Goal: Task Accomplishment & Management: Manage account settings

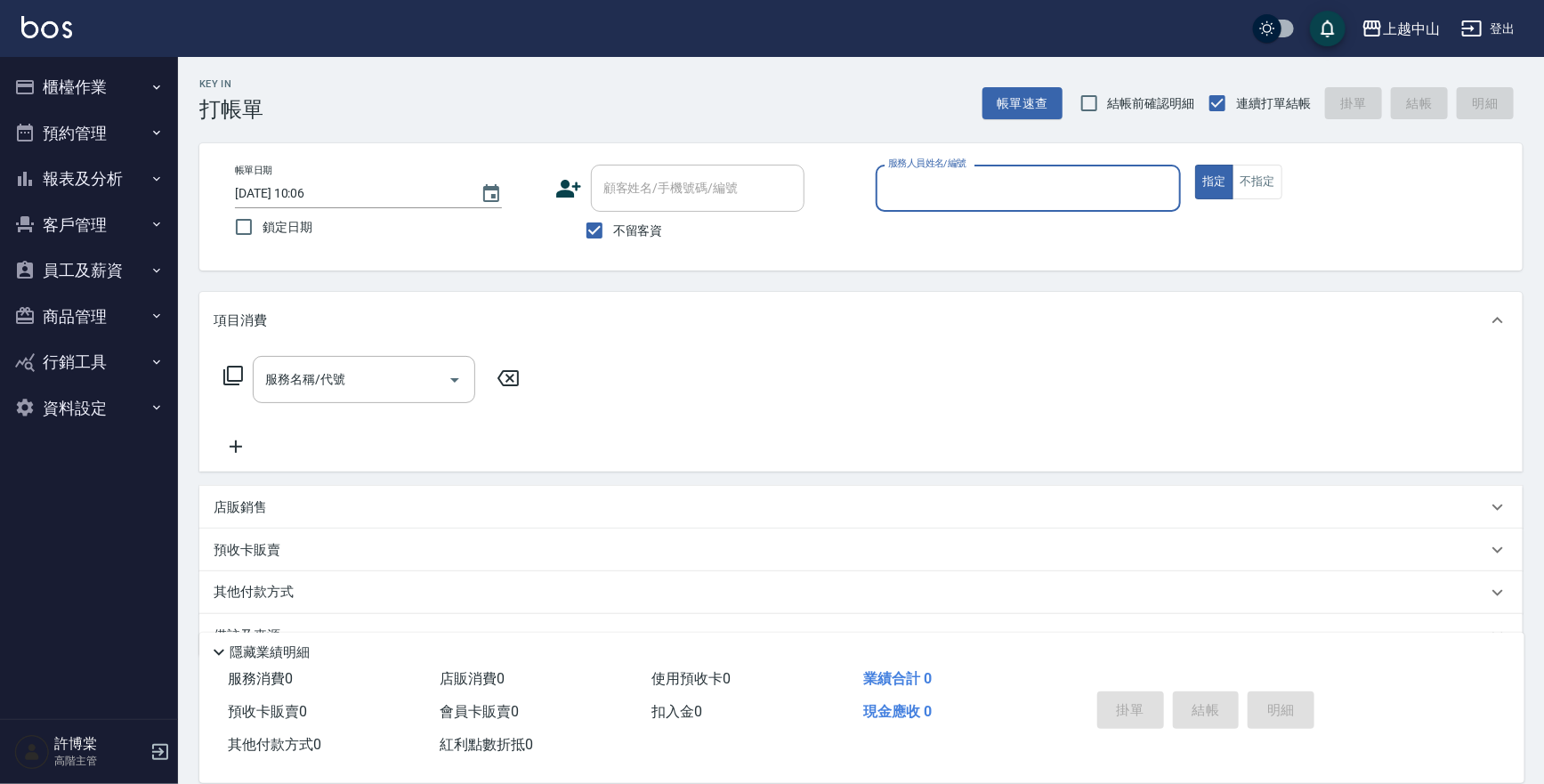
click at [98, 134] on button "預約管理" at bounding box center [89, 134] width 164 height 46
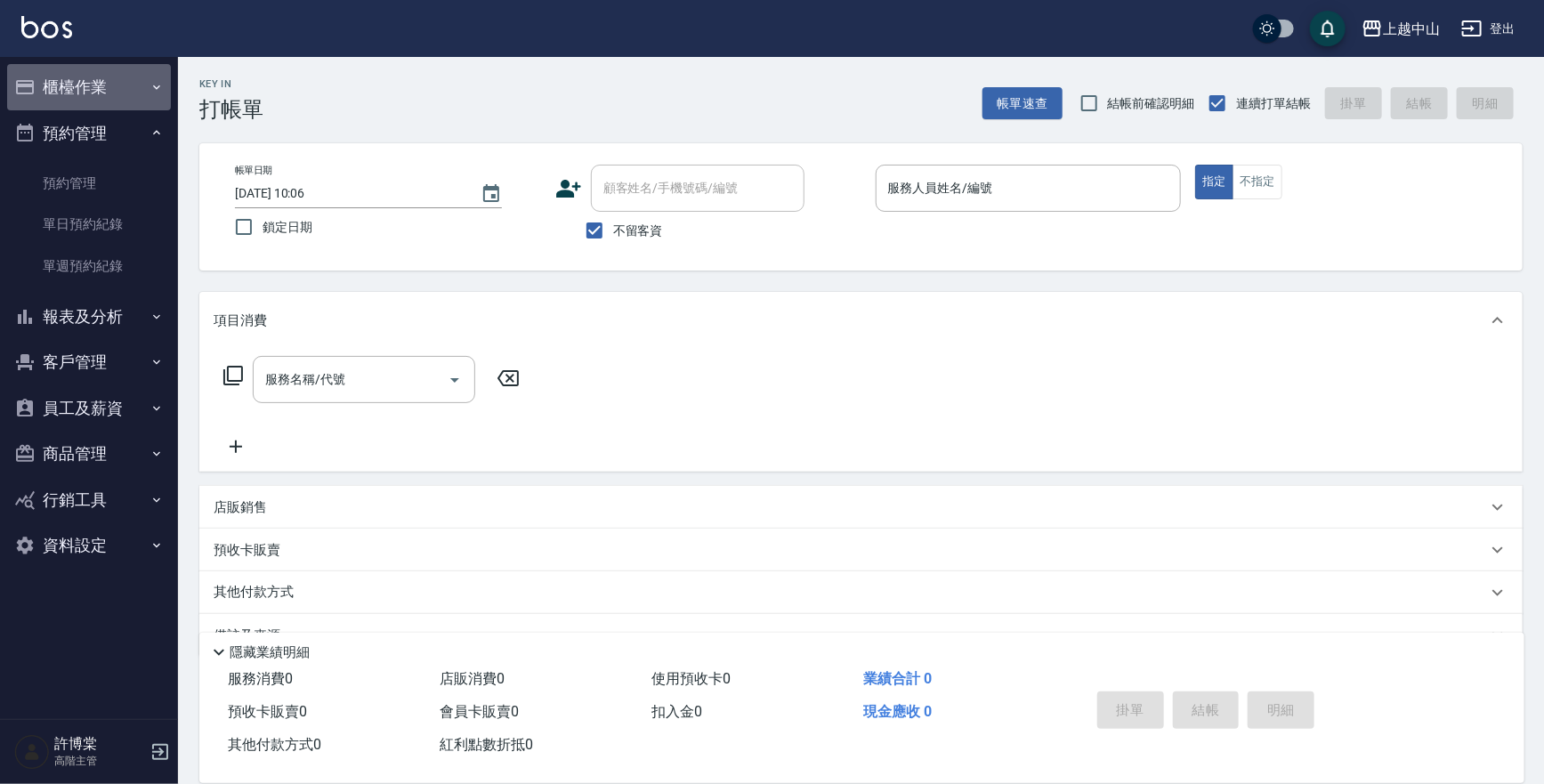
click at [101, 98] on button "櫃檯作業" at bounding box center [89, 88] width 164 height 46
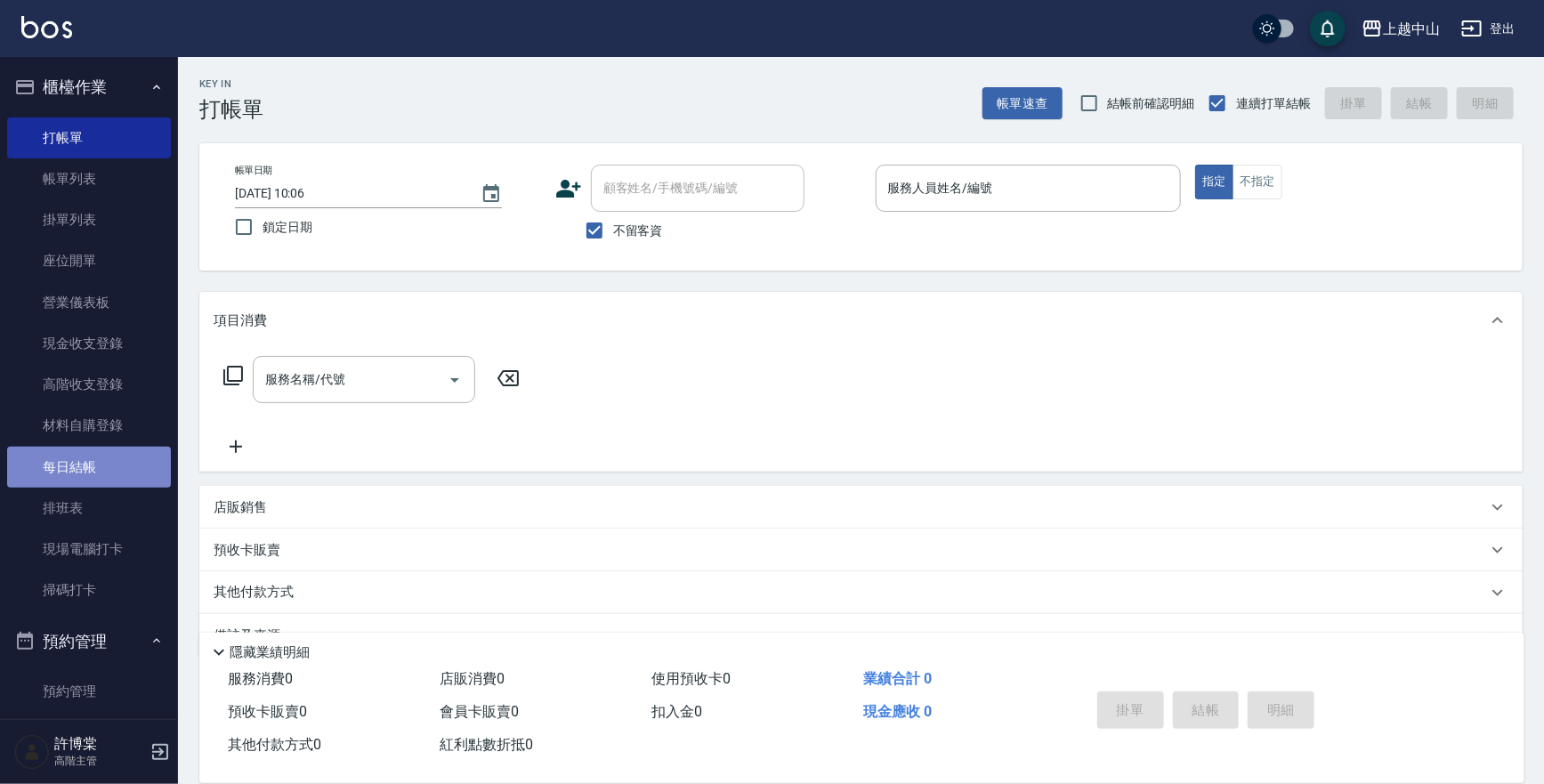
click at [110, 450] on link "每日結帳" at bounding box center [89, 467] width 164 height 41
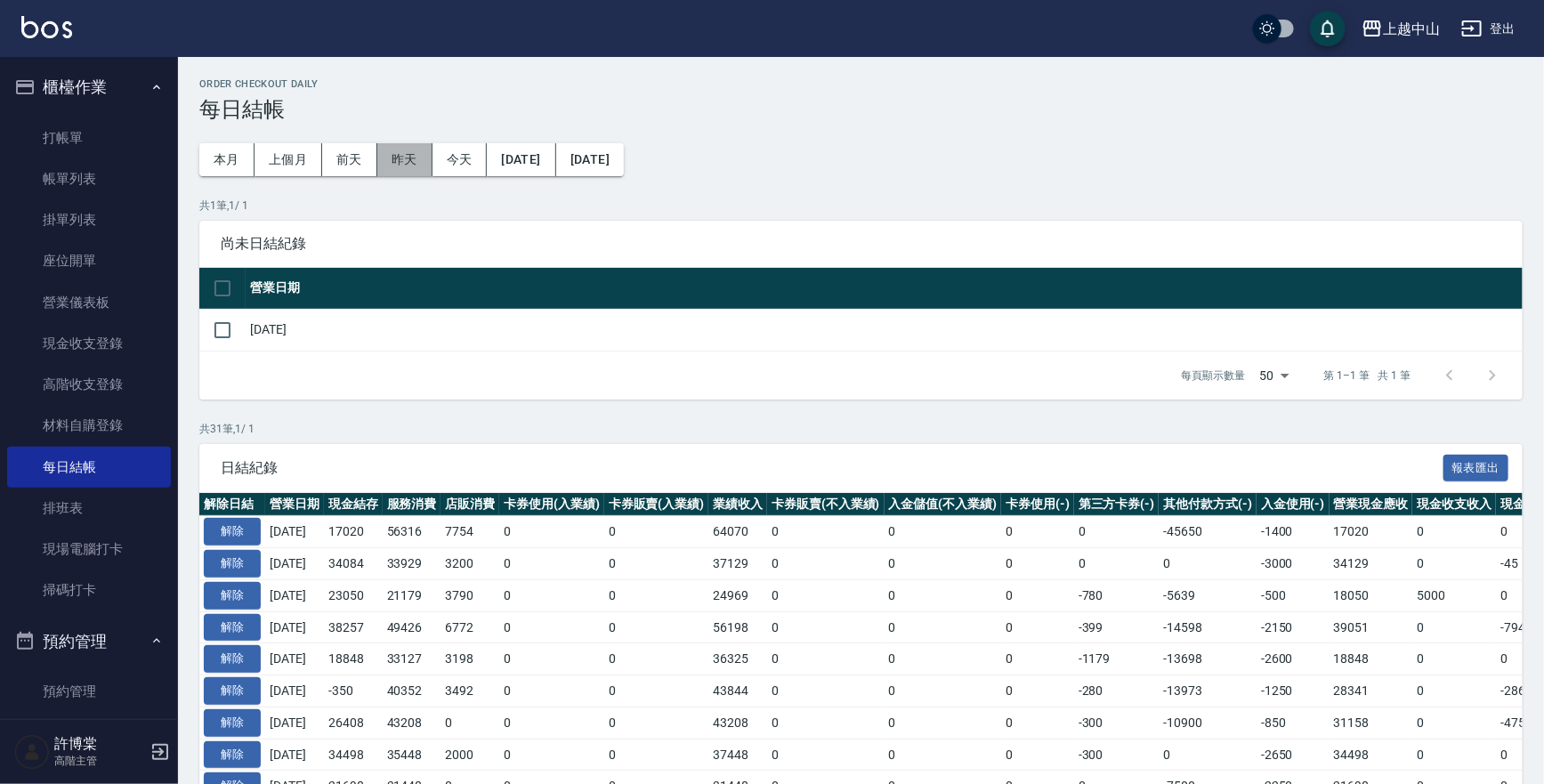
click at [403, 155] on button "昨天" at bounding box center [405, 160] width 55 height 33
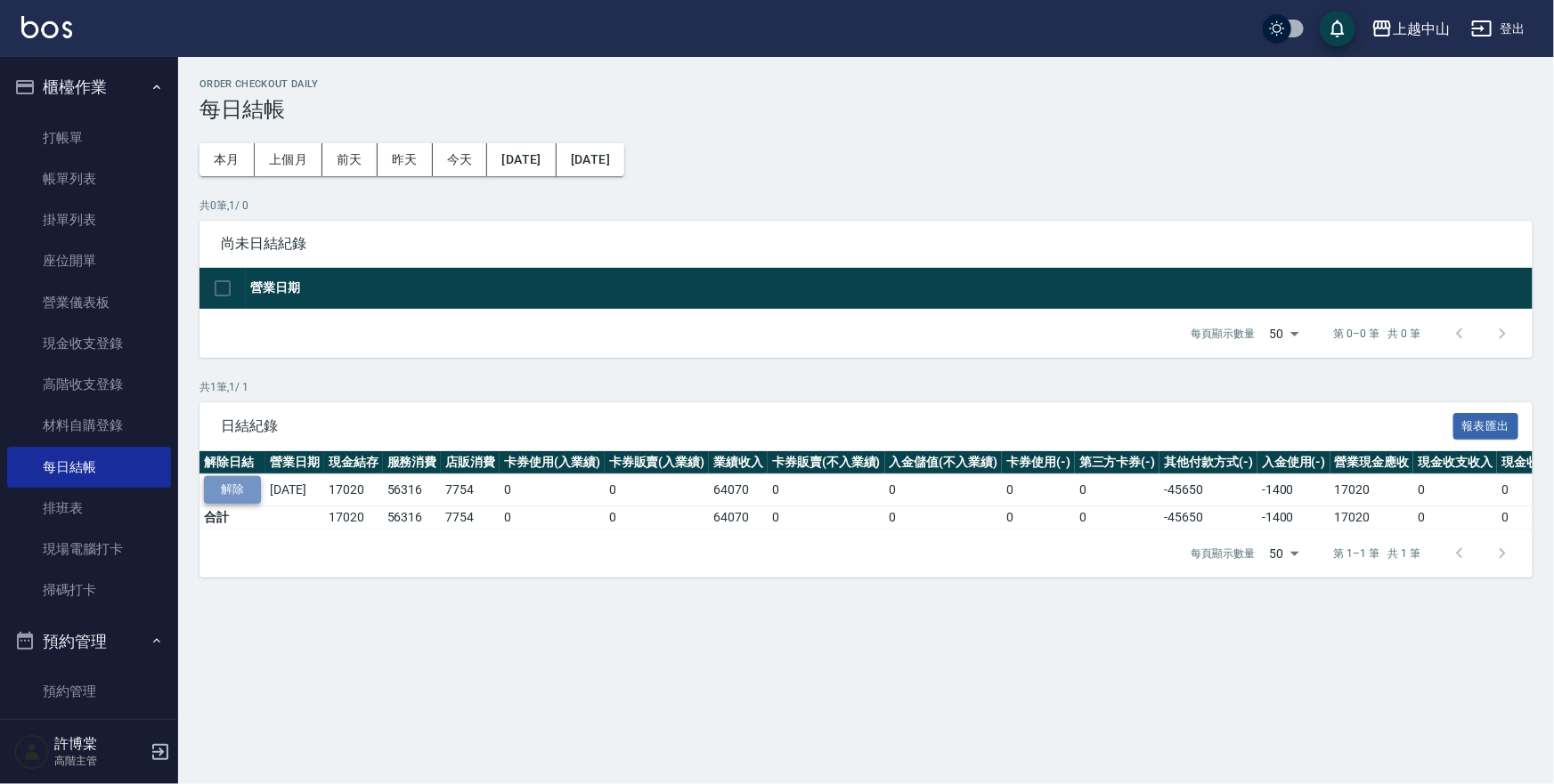
click at [243, 484] on button "解除" at bounding box center [232, 489] width 57 height 28
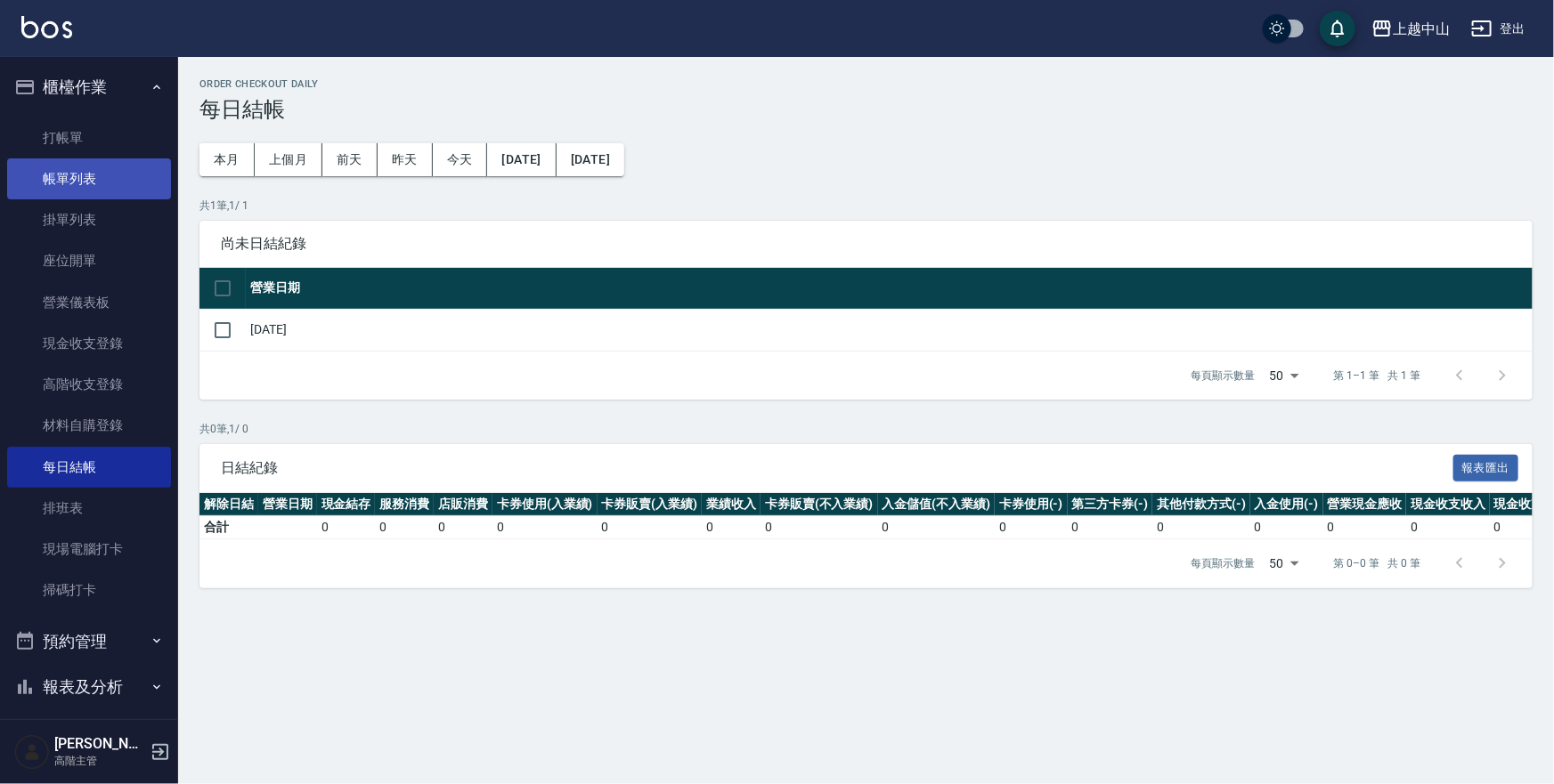
click at [119, 178] on link "帳單列表" at bounding box center [89, 178] width 164 height 41
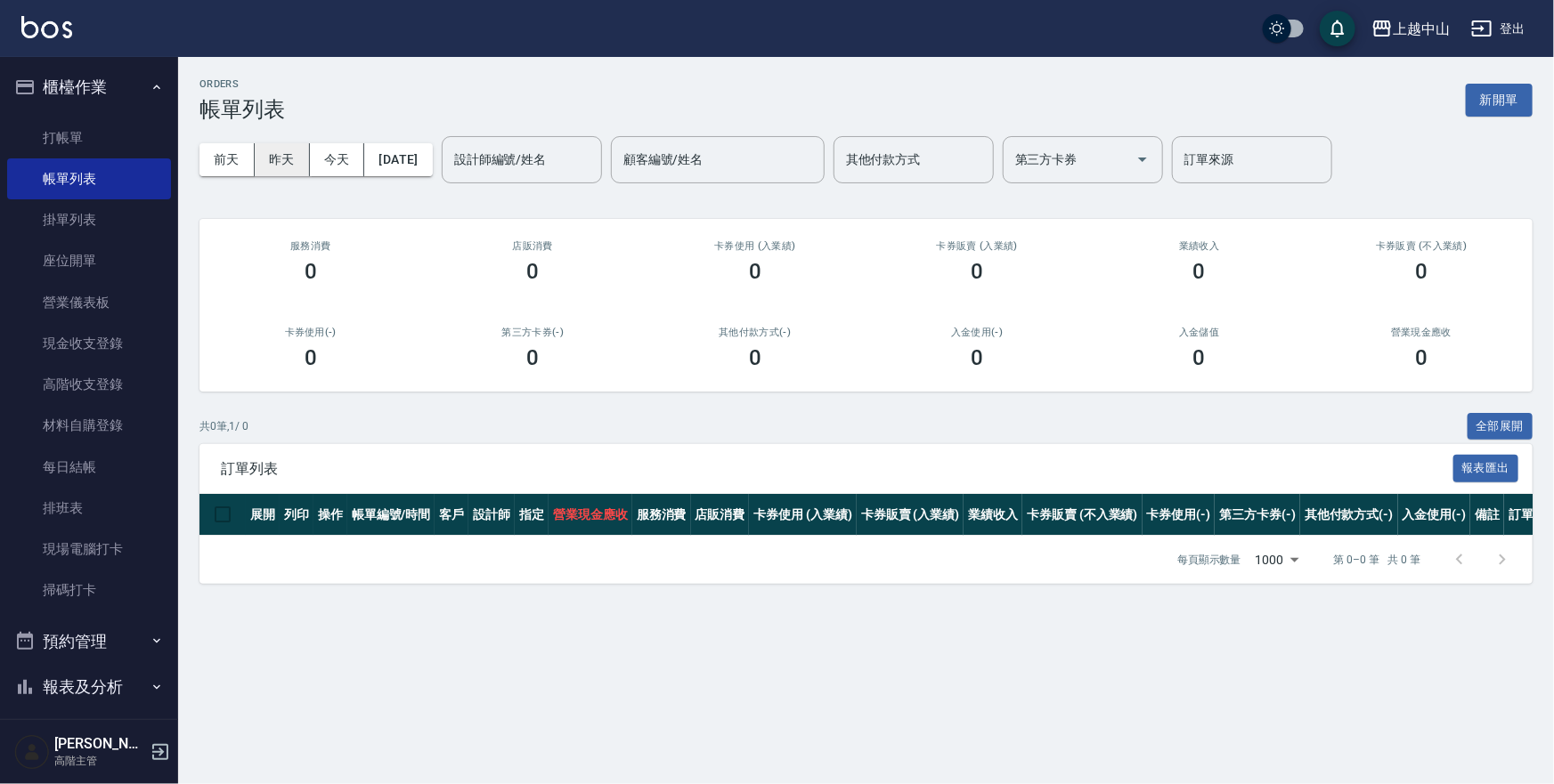
click at [276, 160] on button "昨天" at bounding box center [281, 160] width 55 height 33
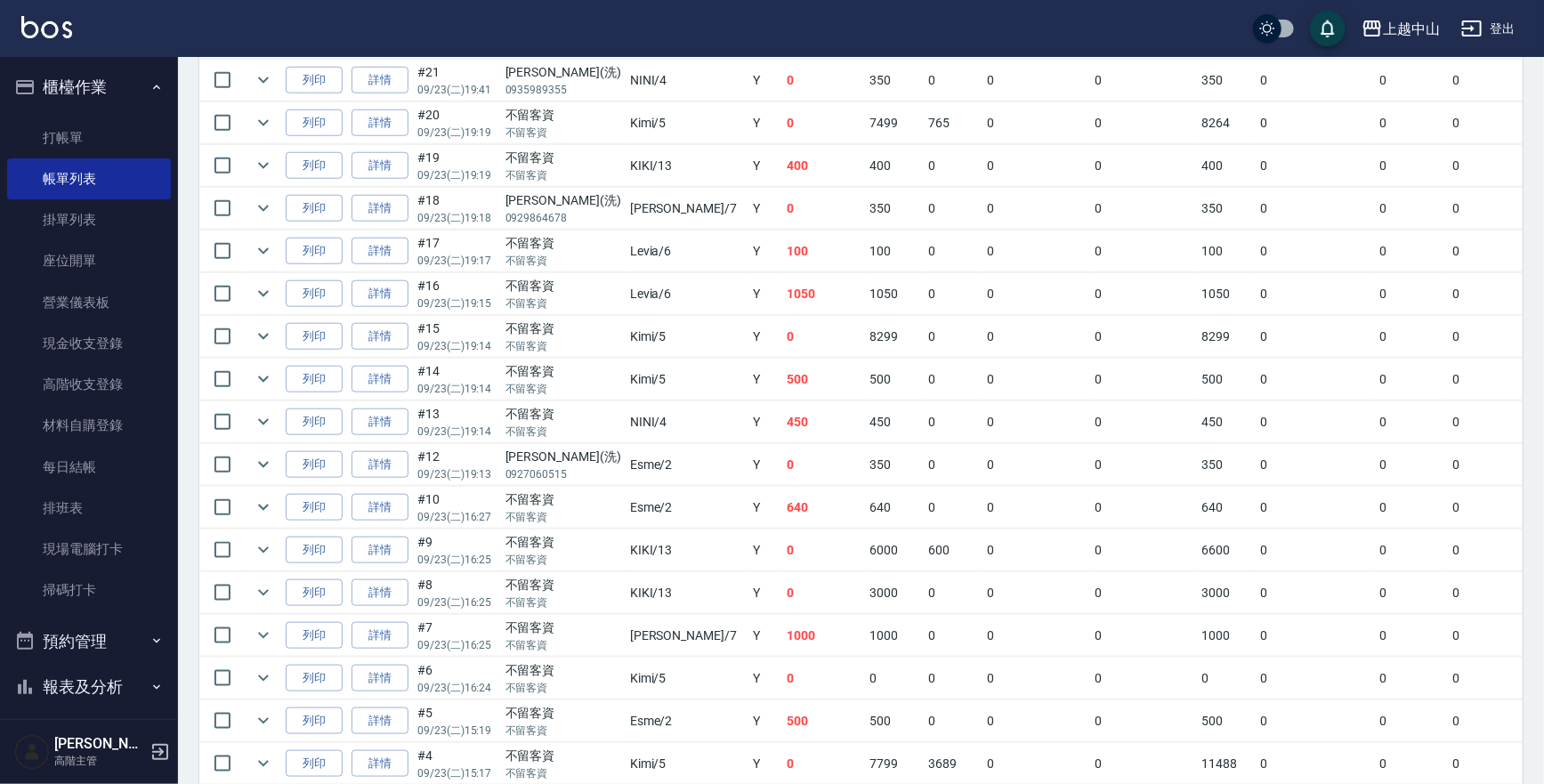
scroll to position [940, 0]
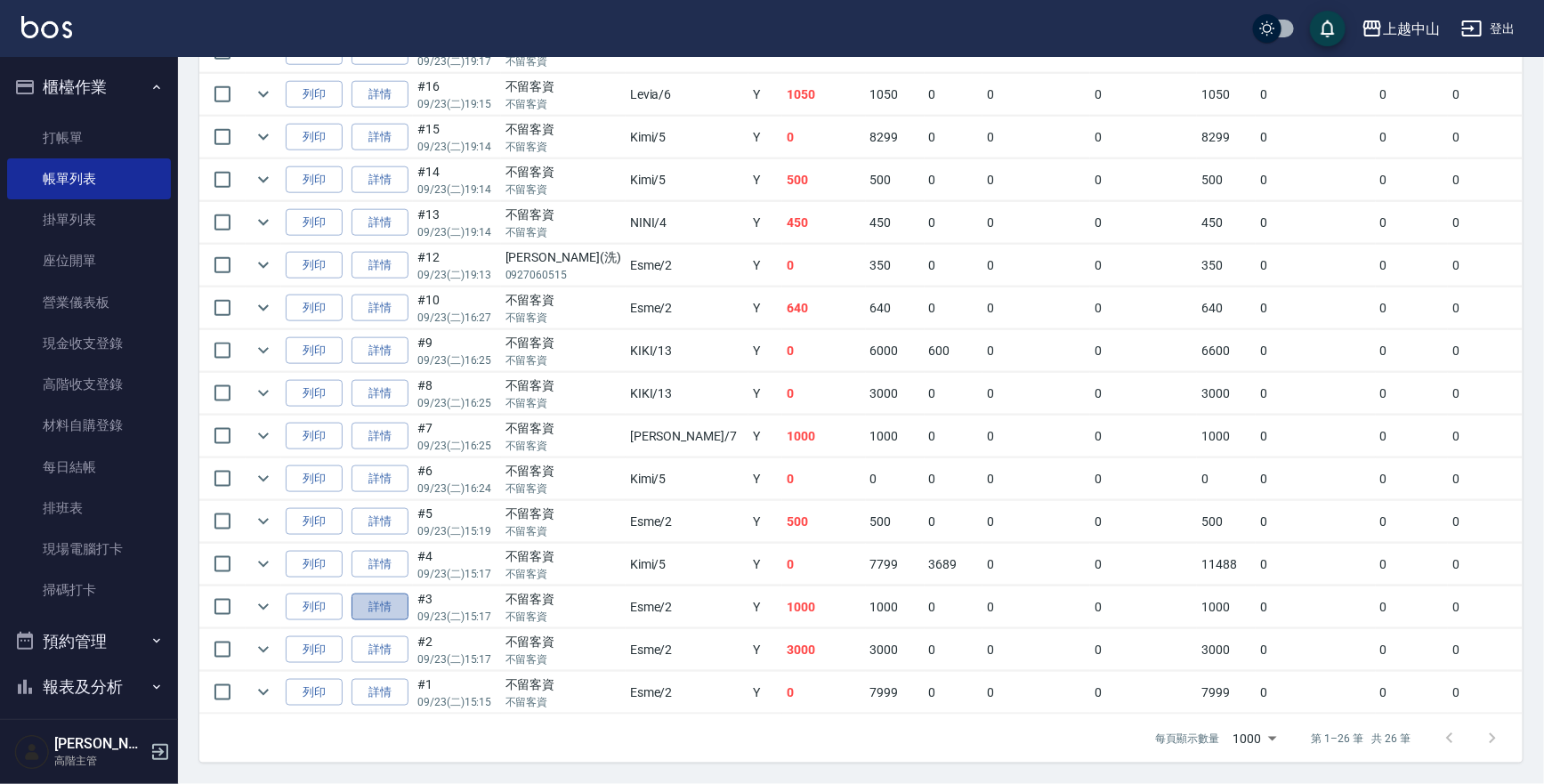
click at [381, 594] on link "詳情" at bounding box center [379, 607] width 57 height 28
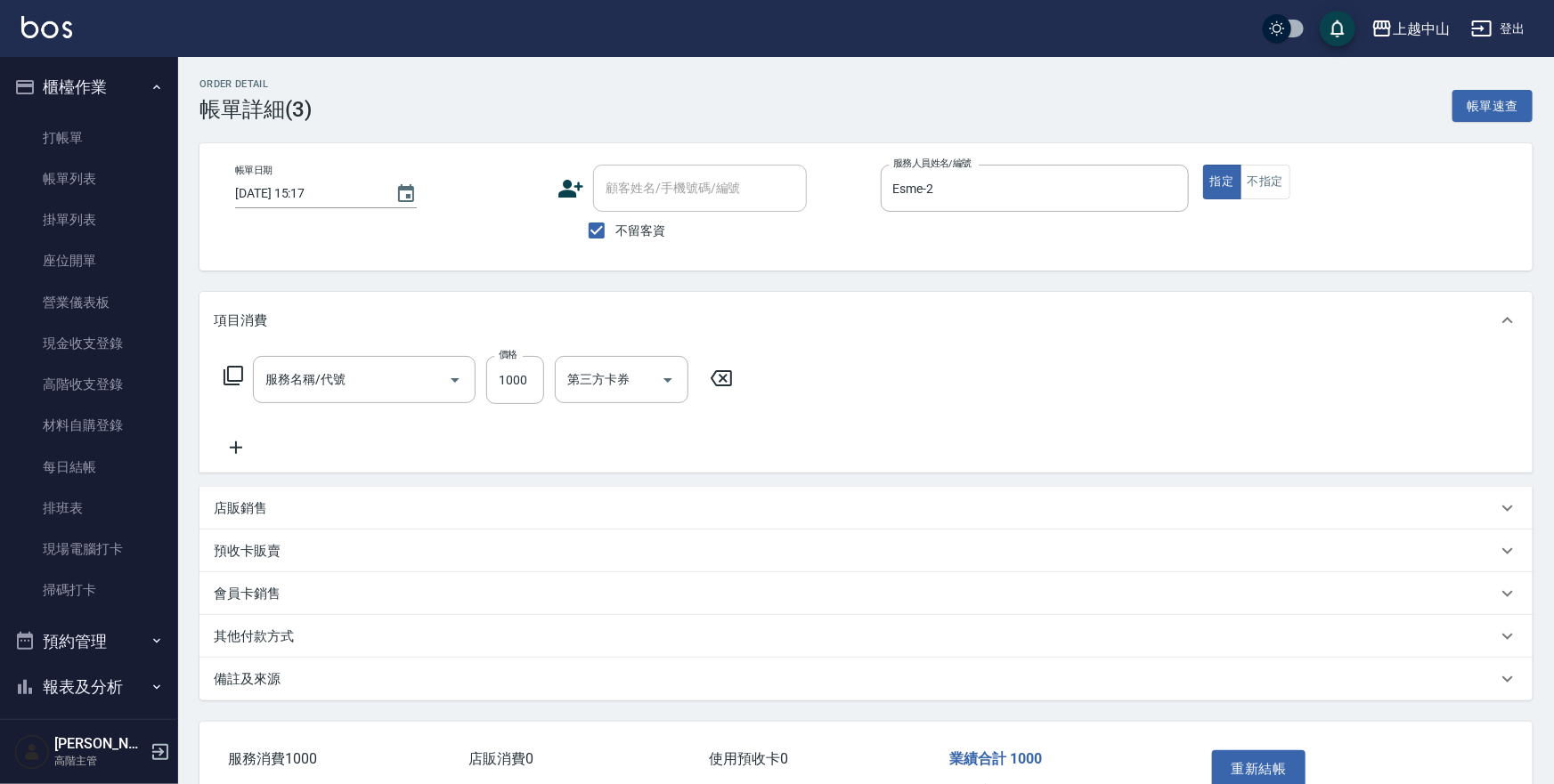
type input "2025/09/23 15:17"
checkbox input "true"
type input "Esme-2"
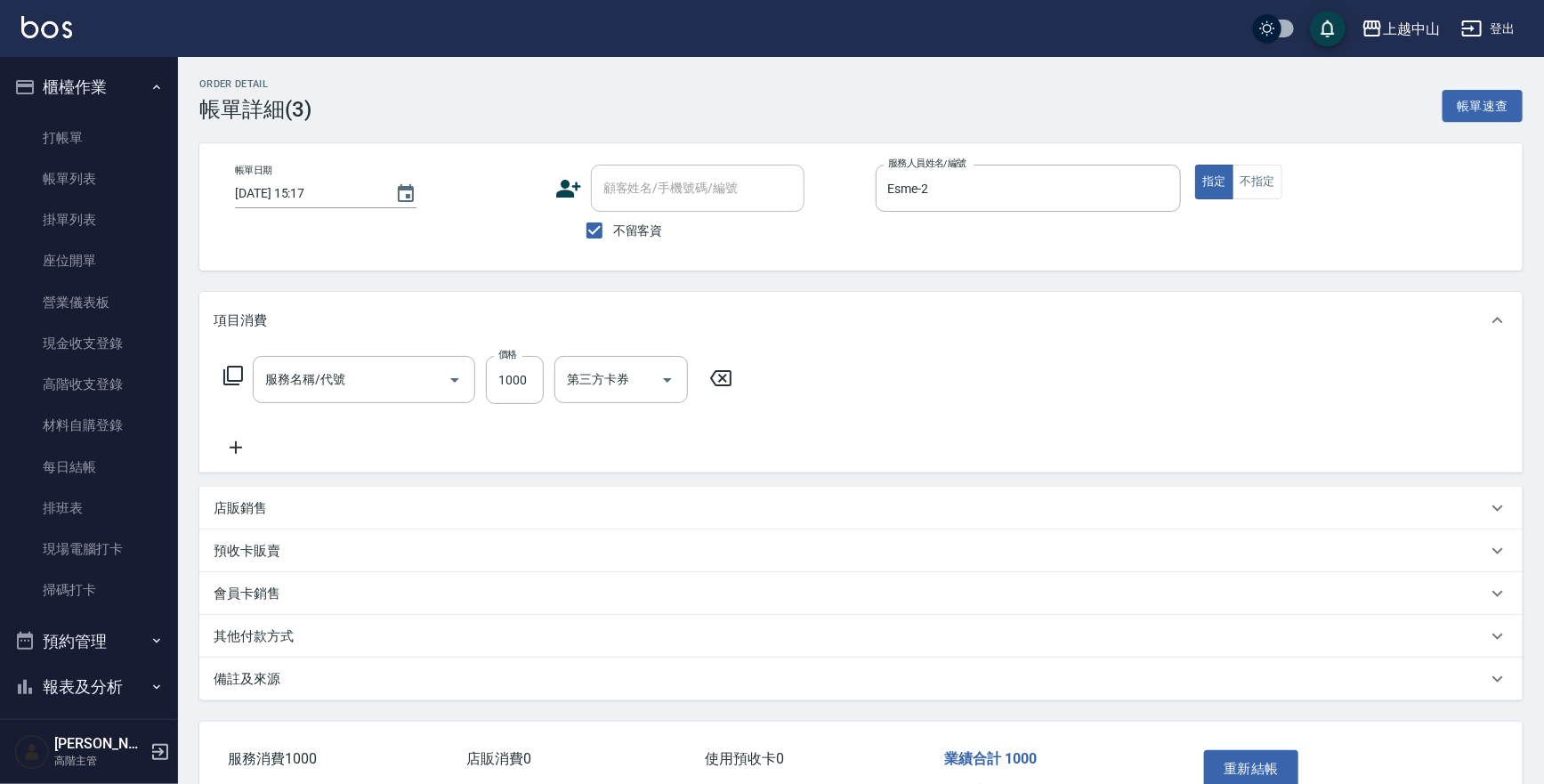
type input "燙髮自備 1500 以 下(221)"
click at [1165, 190] on icon "Clear" at bounding box center [1162, 188] width 11 height 11
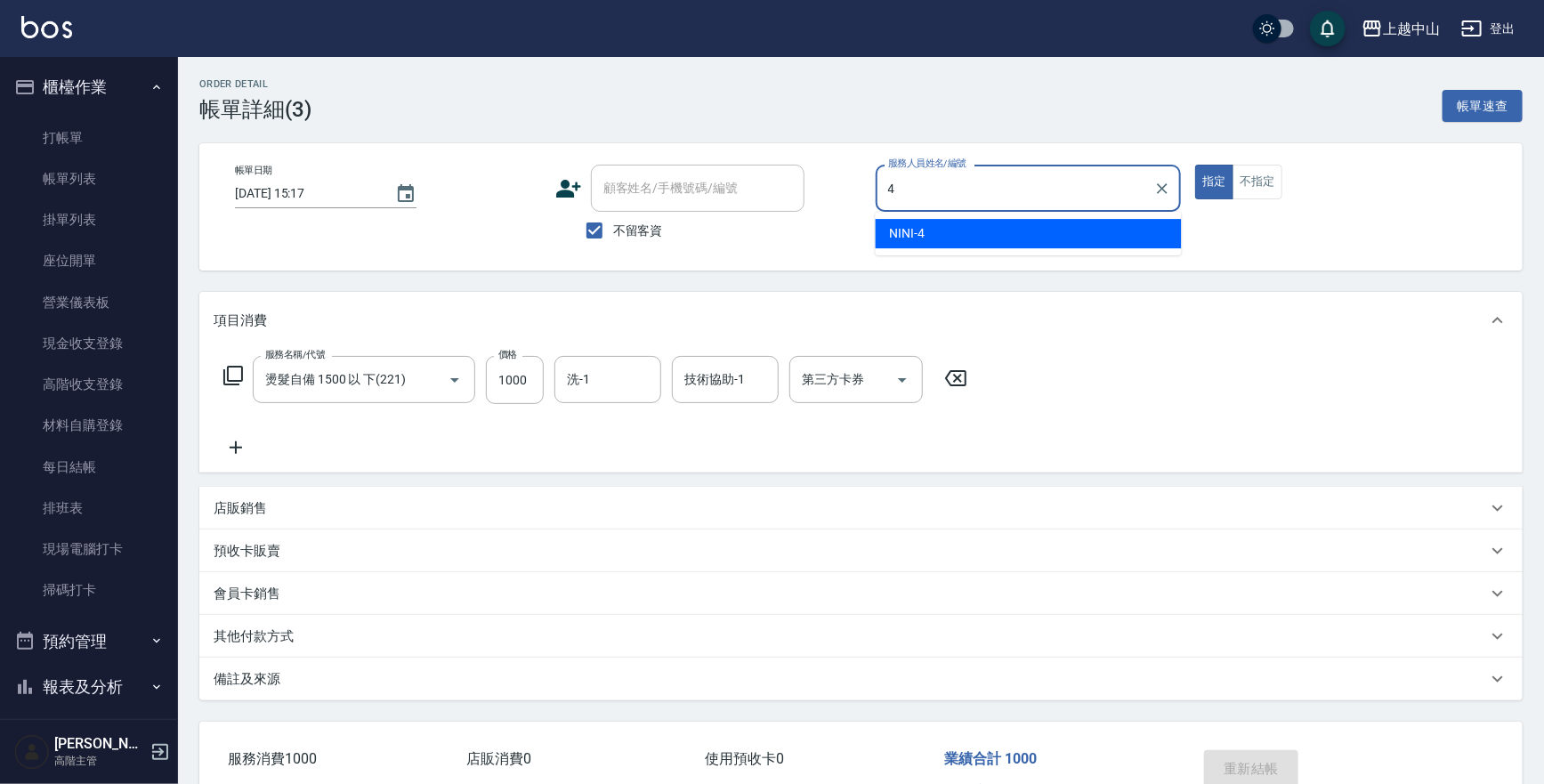
type input "NINI-4"
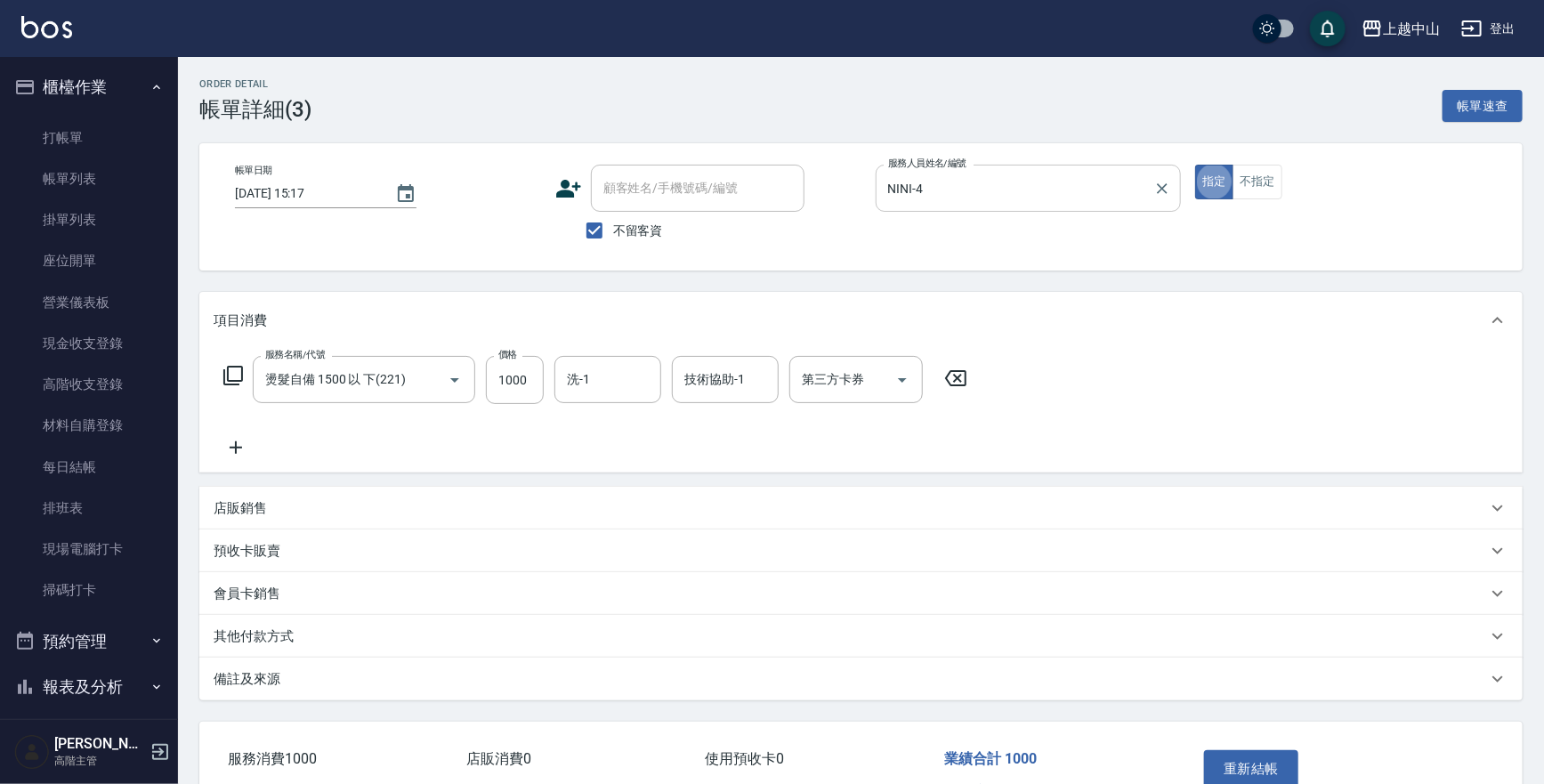
type button "true"
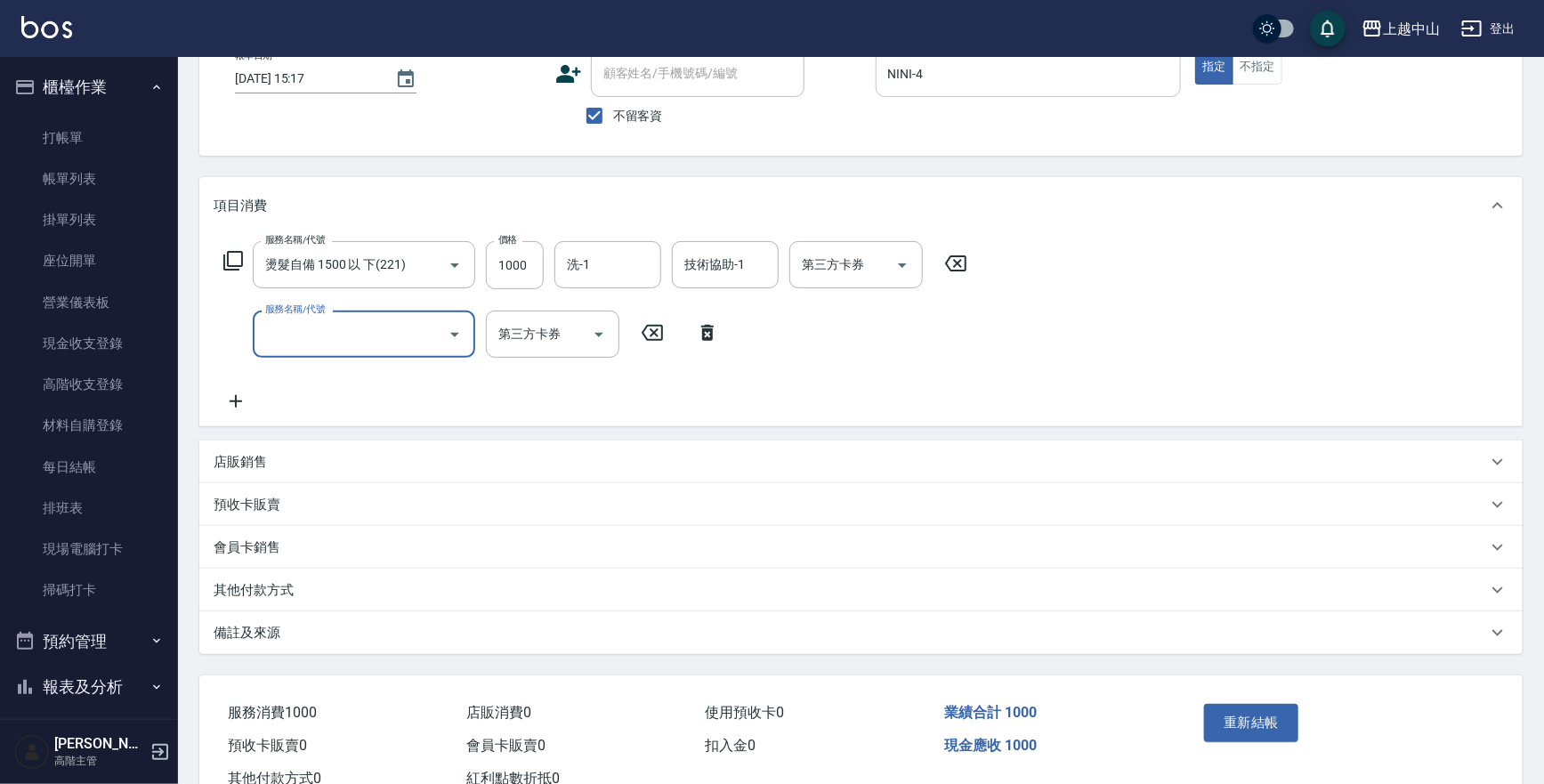
scroll to position [126, 0]
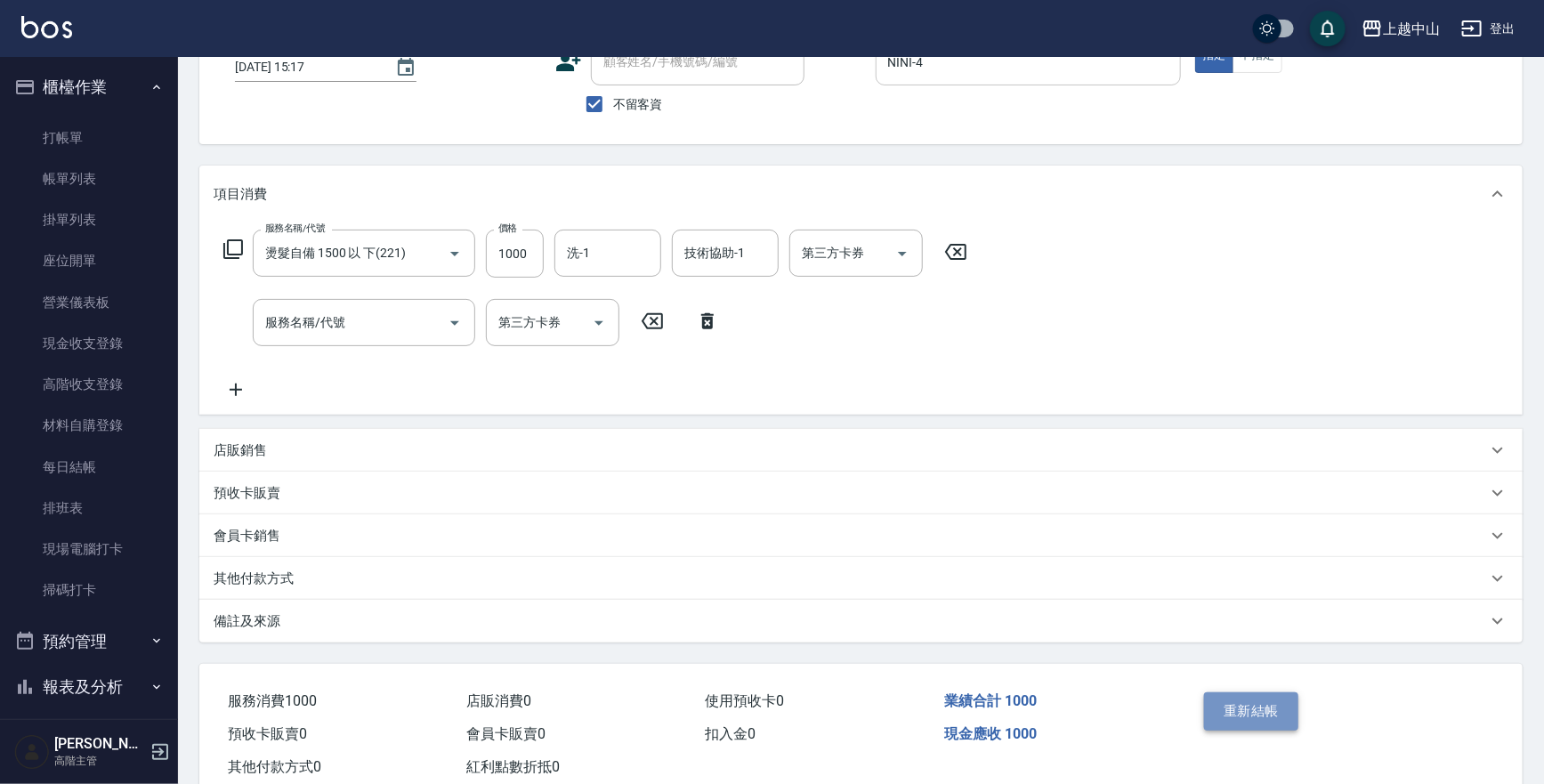
click at [1265, 705] on button "重新結帳" at bounding box center [1251, 711] width 94 height 38
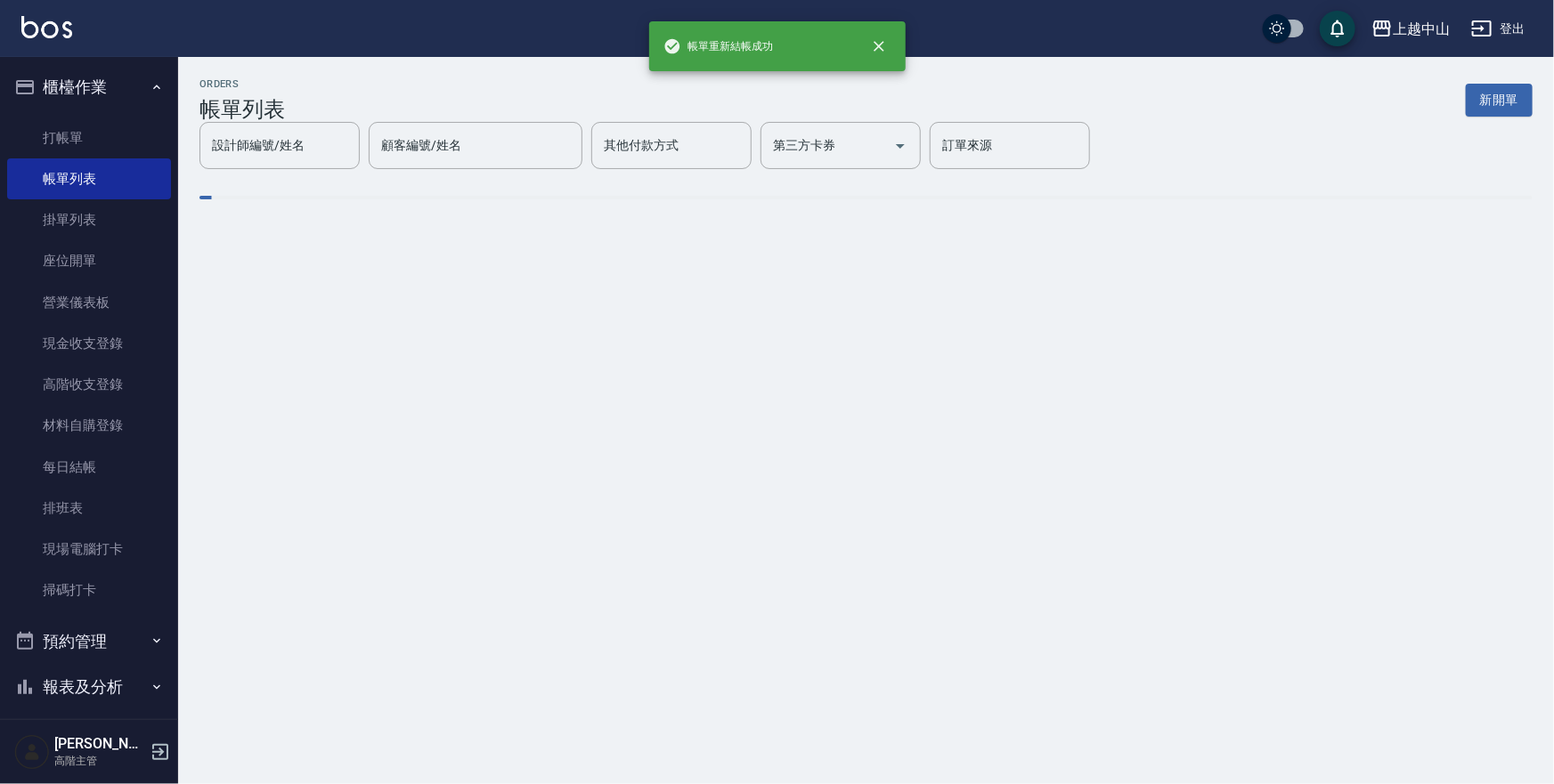
drag, startPoint x: 1553, startPoint y: 526, endPoint x: 1548, endPoint y: 483, distance: 43.3
click at [1548, 483] on html "帳單重新結帳成功 上越中山 登出 櫃檯作業 打帳單 帳單列表 掛單列表 座位開單 營業儀表板 現金收支登錄 高階收支登錄 材料自購登錄 每日結帳 排班表 現場…" at bounding box center [777, 392] width 1554 height 784
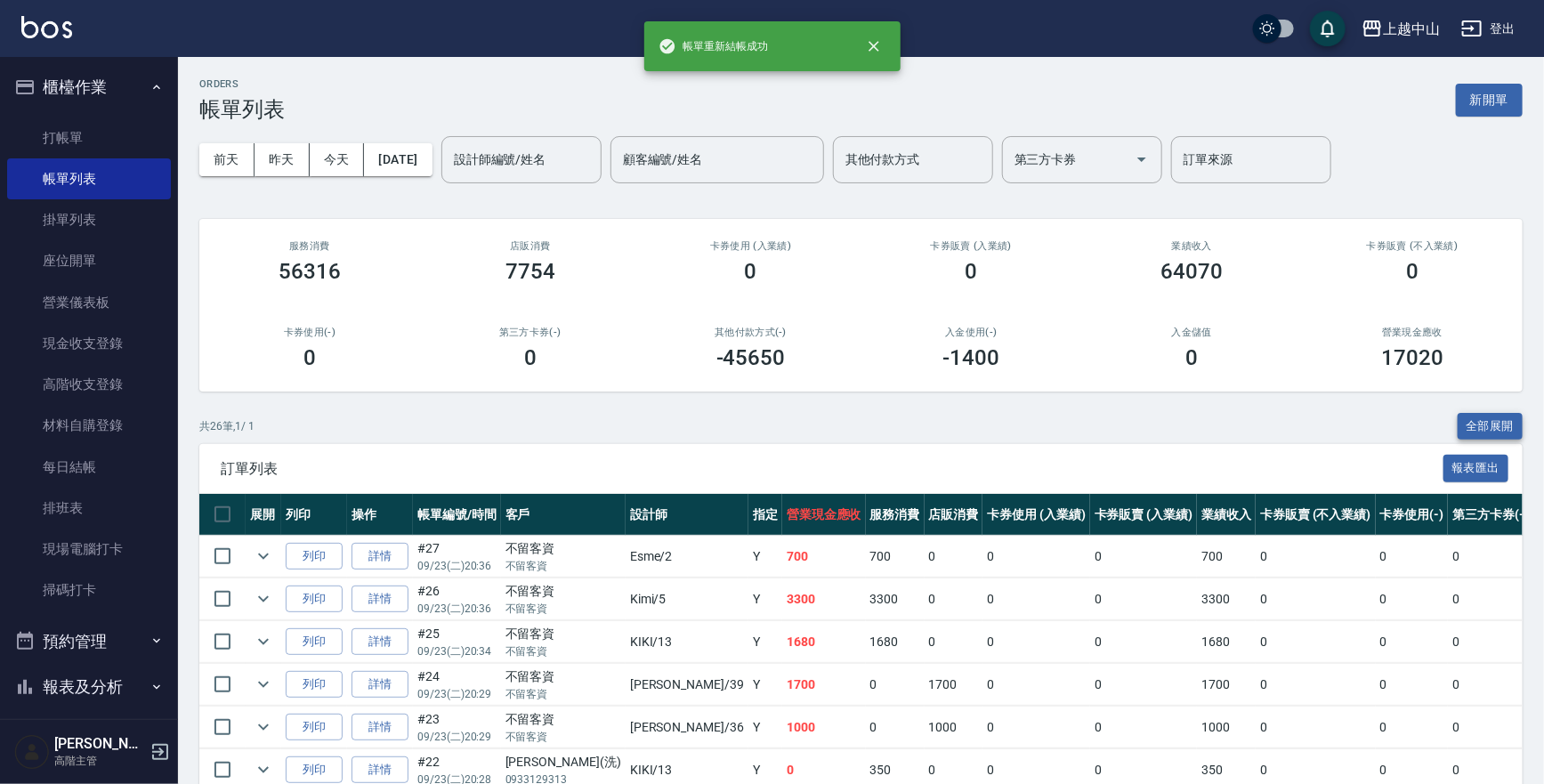
click at [1465, 420] on button "全部展開" at bounding box center [1491, 427] width 65 height 28
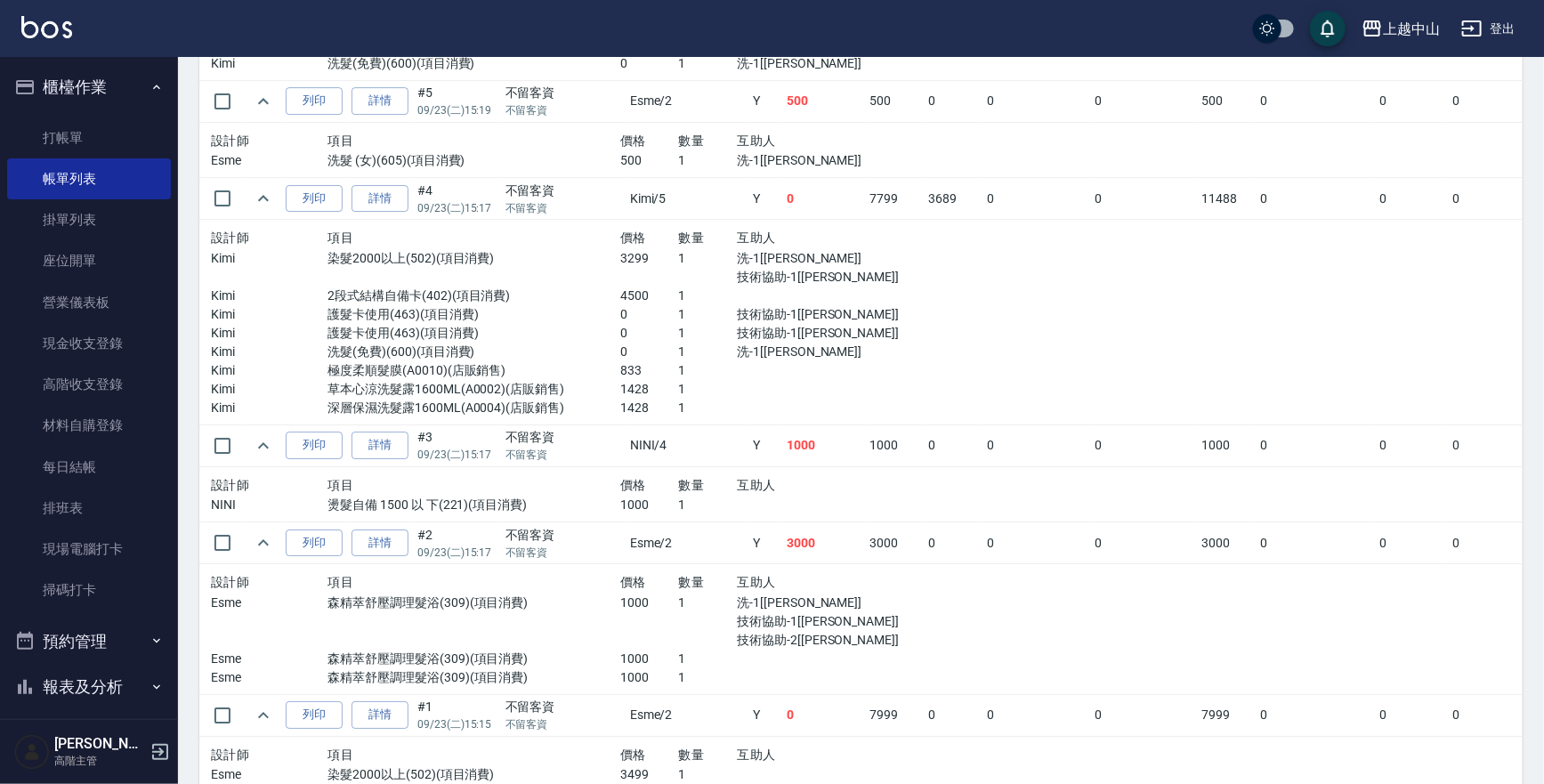
scroll to position [2961, 0]
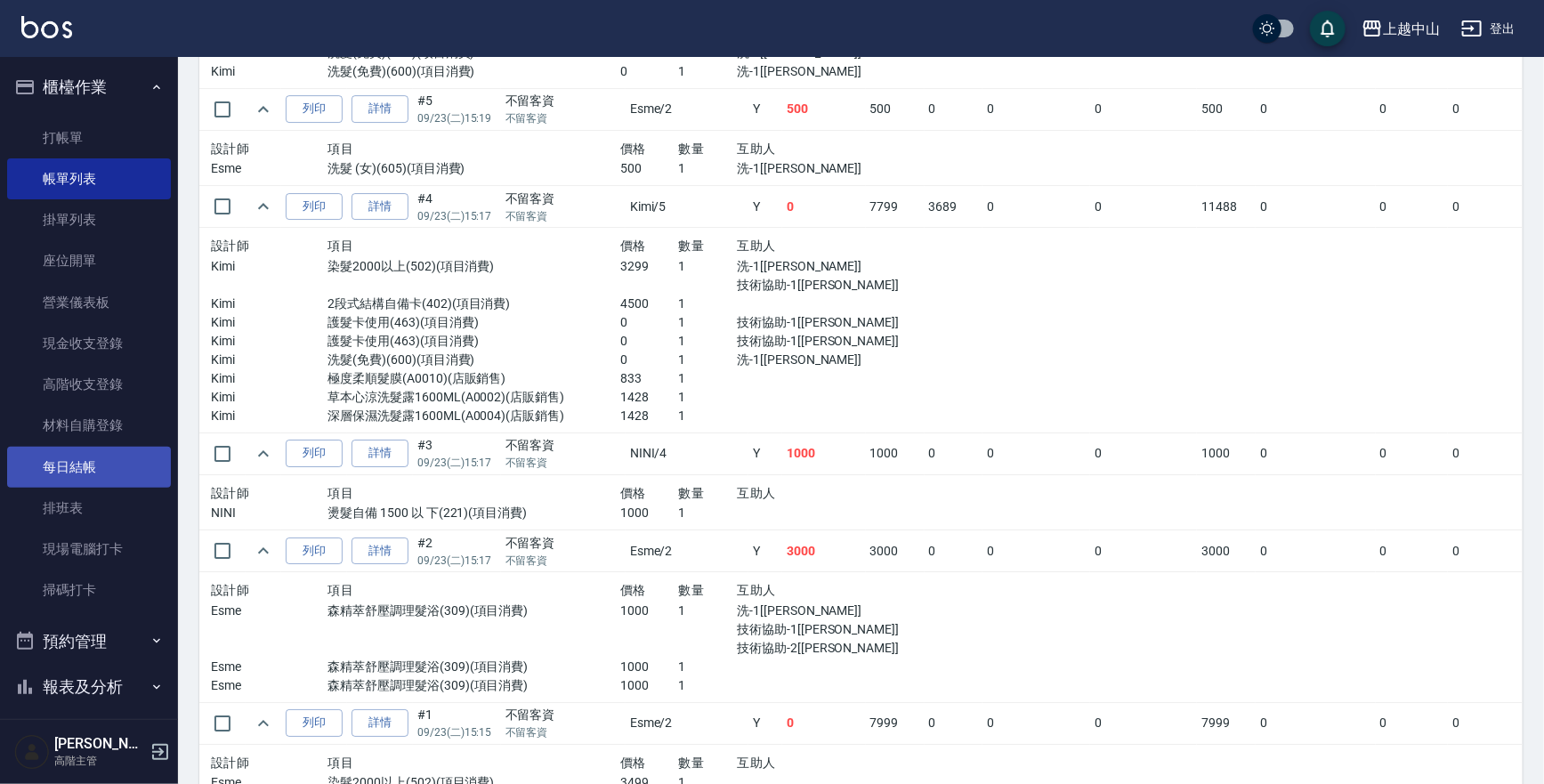
click at [103, 452] on link "每日結帳" at bounding box center [89, 467] width 164 height 41
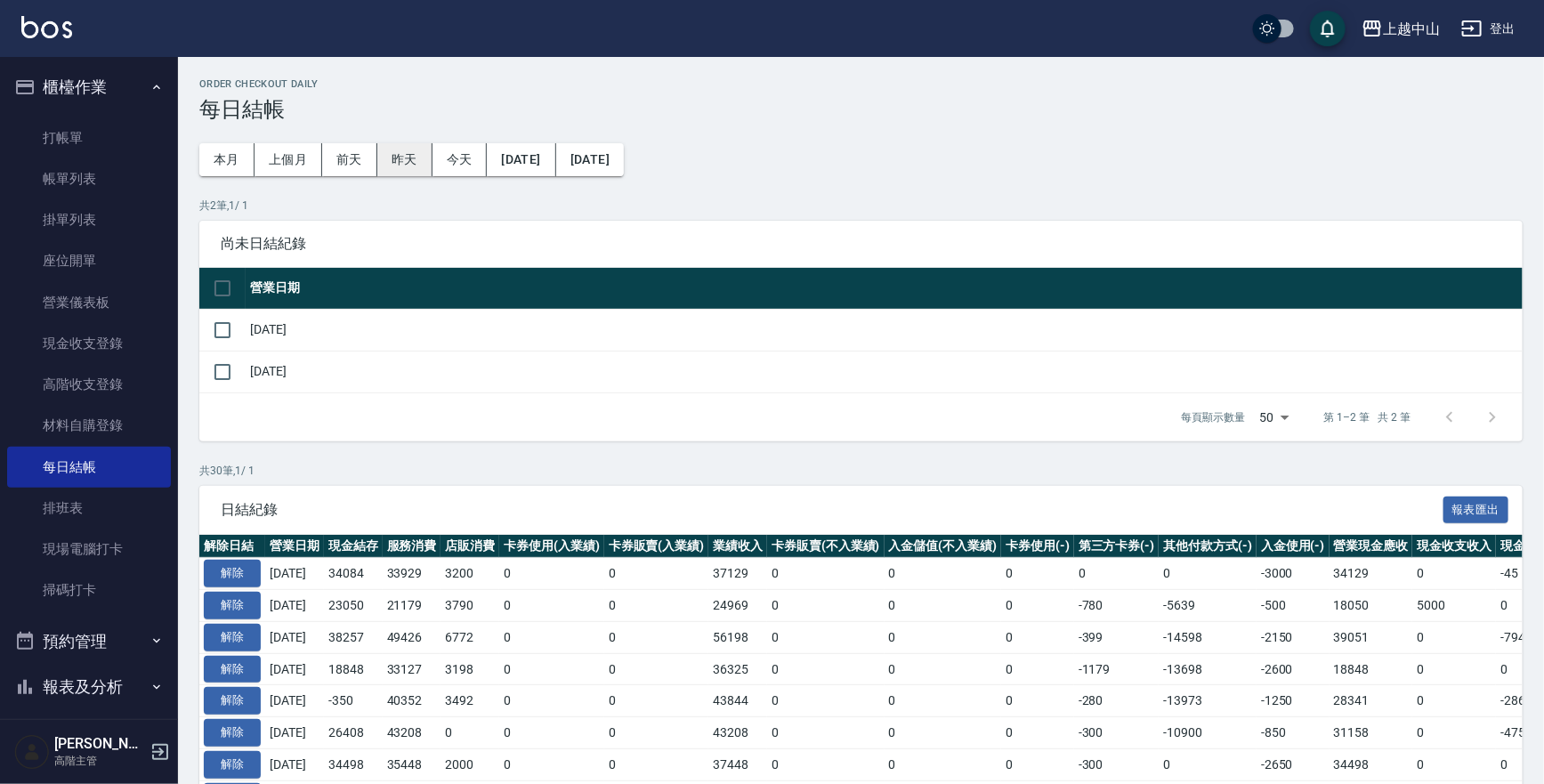
click at [416, 159] on button "昨天" at bounding box center [405, 160] width 55 height 33
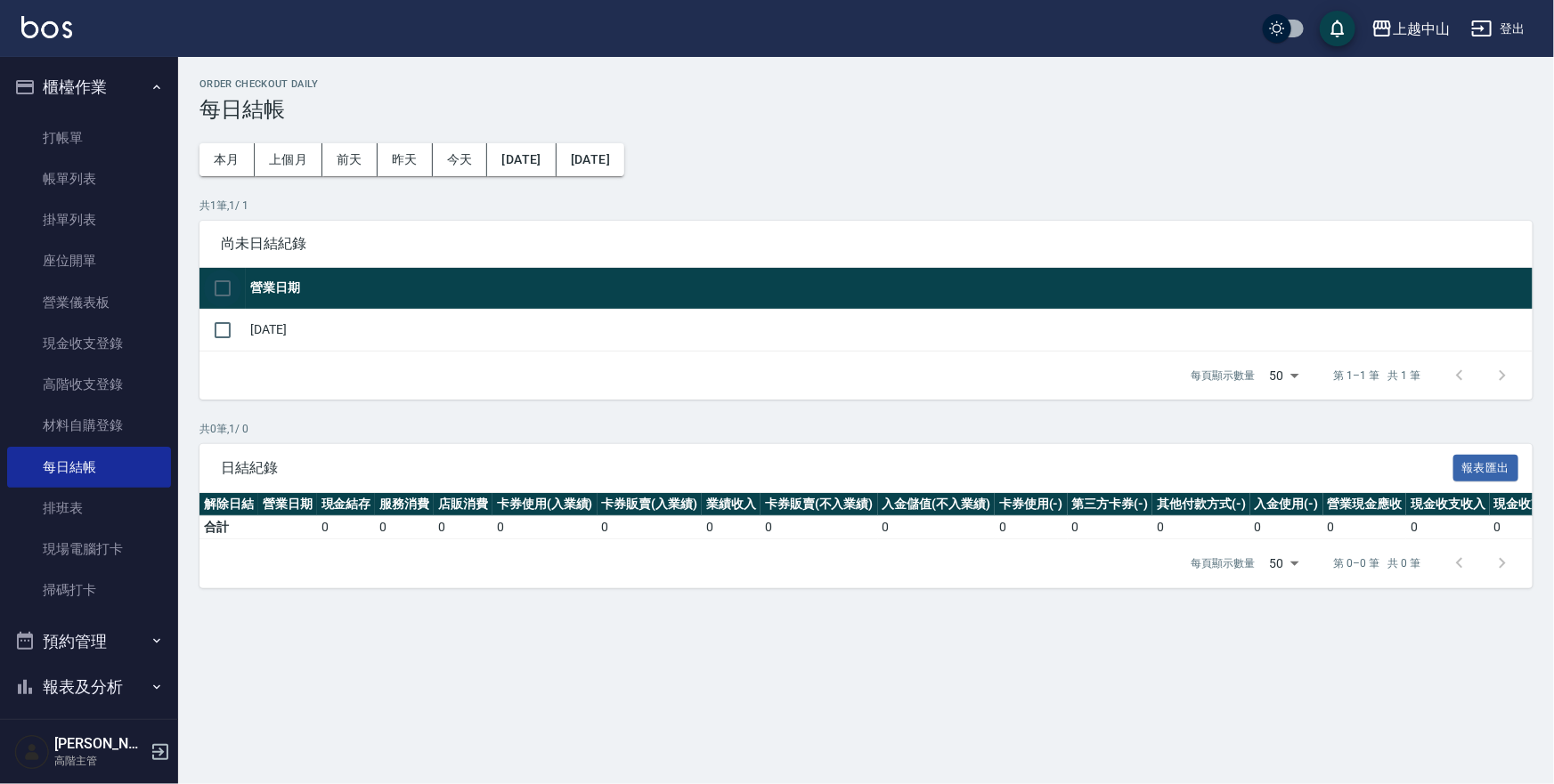
click at [226, 293] on input "checkbox" at bounding box center [223, 288] width 38 height 38
checkbox input "true"
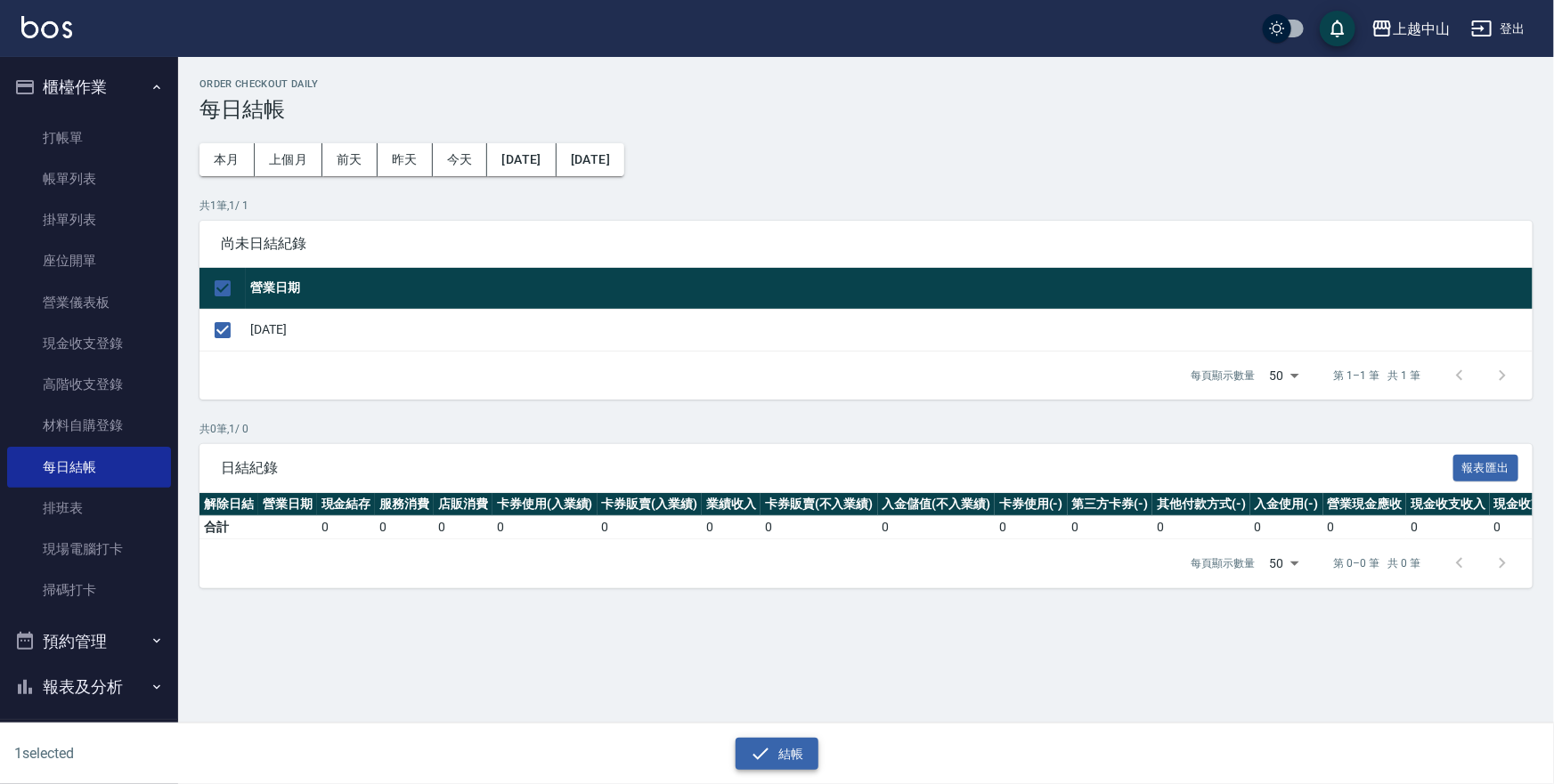
click at [774, 757] on button "結帳" at bounding box center [777, 754] width 83 height 33
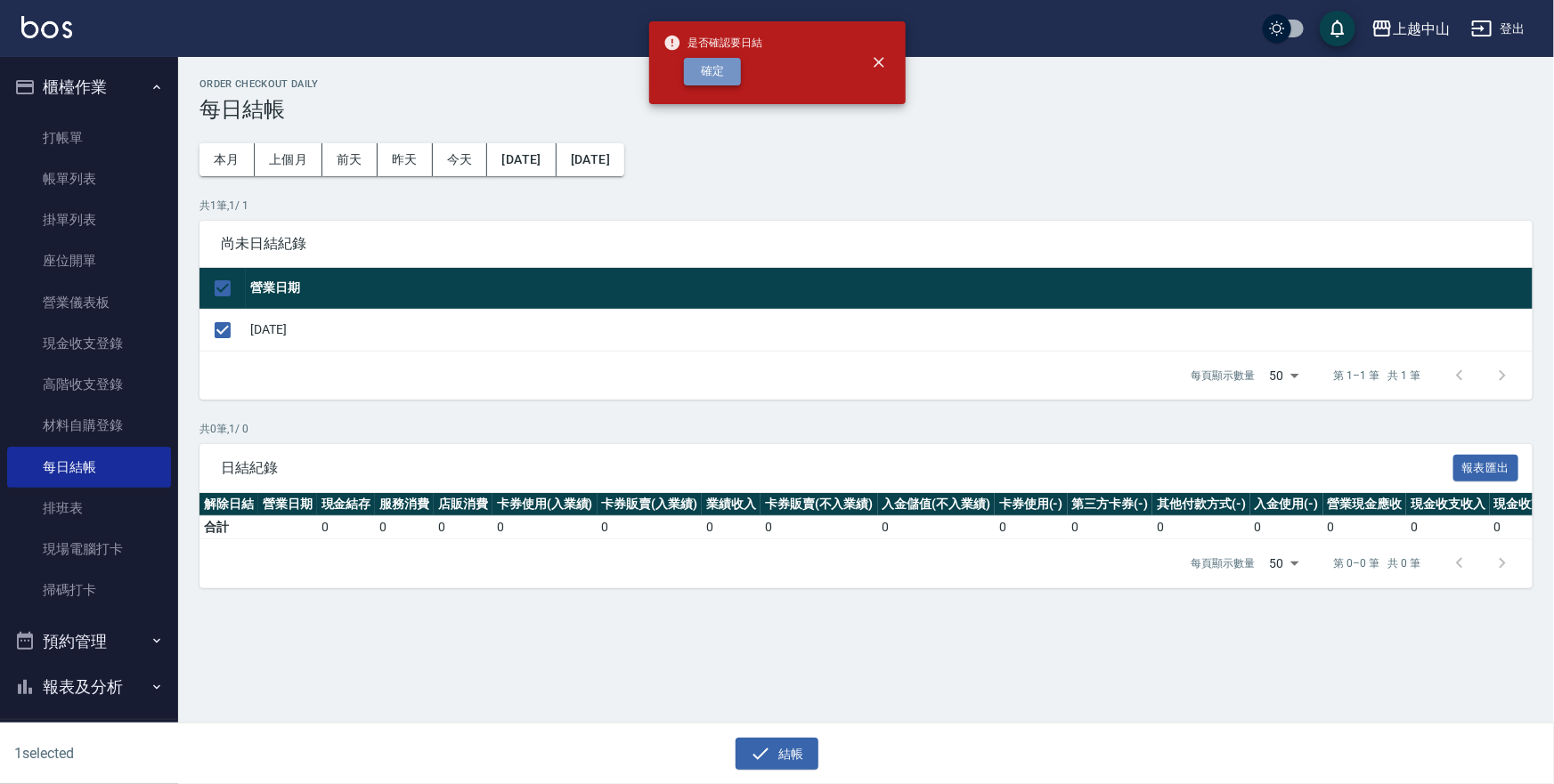
click at [721, 72] on button "確定" at bounding box center [712, 71] width 57 height 28
checkbox input "false"
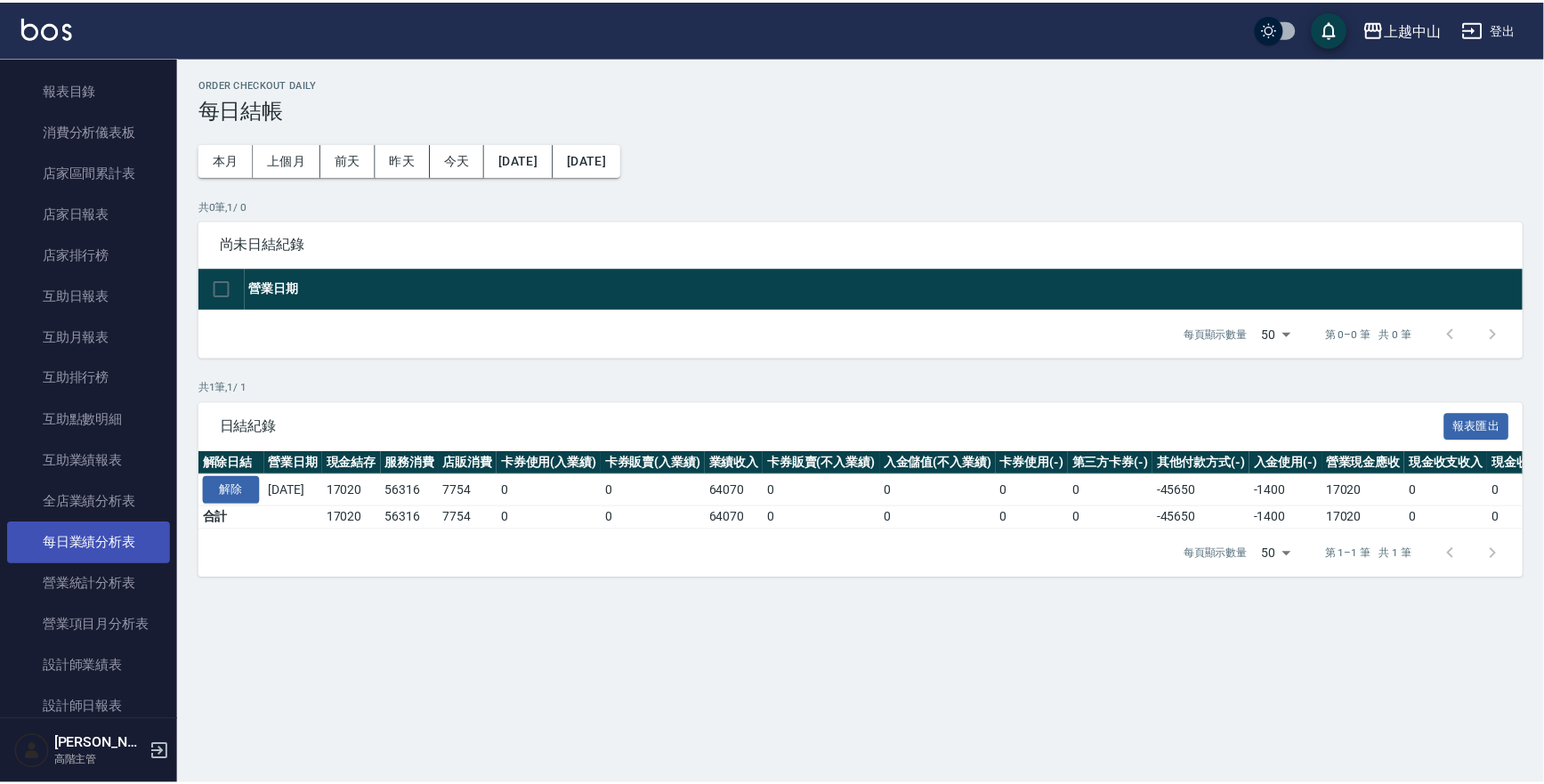
scroll to position [242, 0]
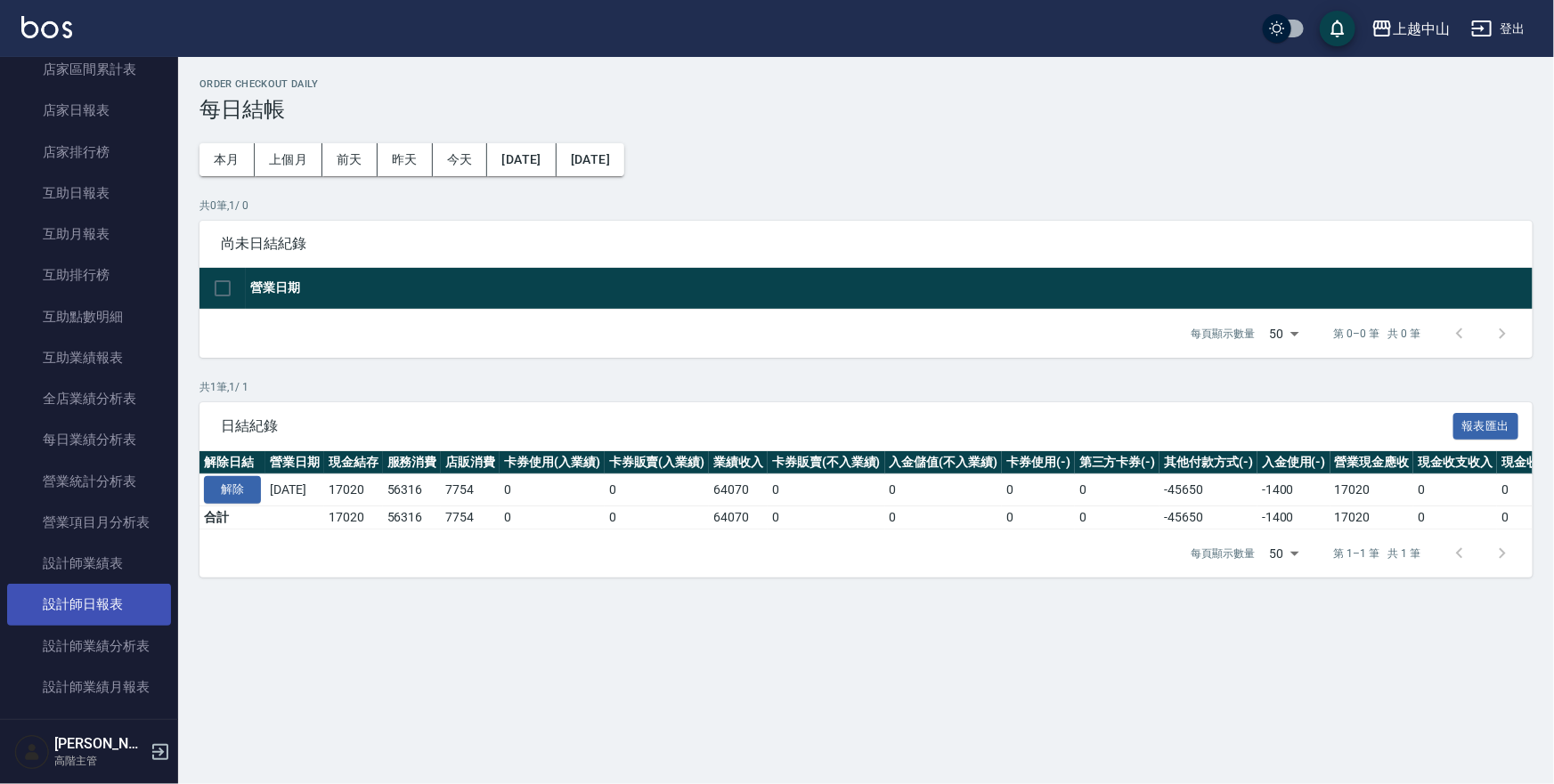
drag, startPoint x: 124, startPoint y: 606, endPoint x: 112, endPoint y: 597, distance: 15.0
click at [124, 606] on link "設計師日報表" at bounding box center [89, 604] width 164 height 41
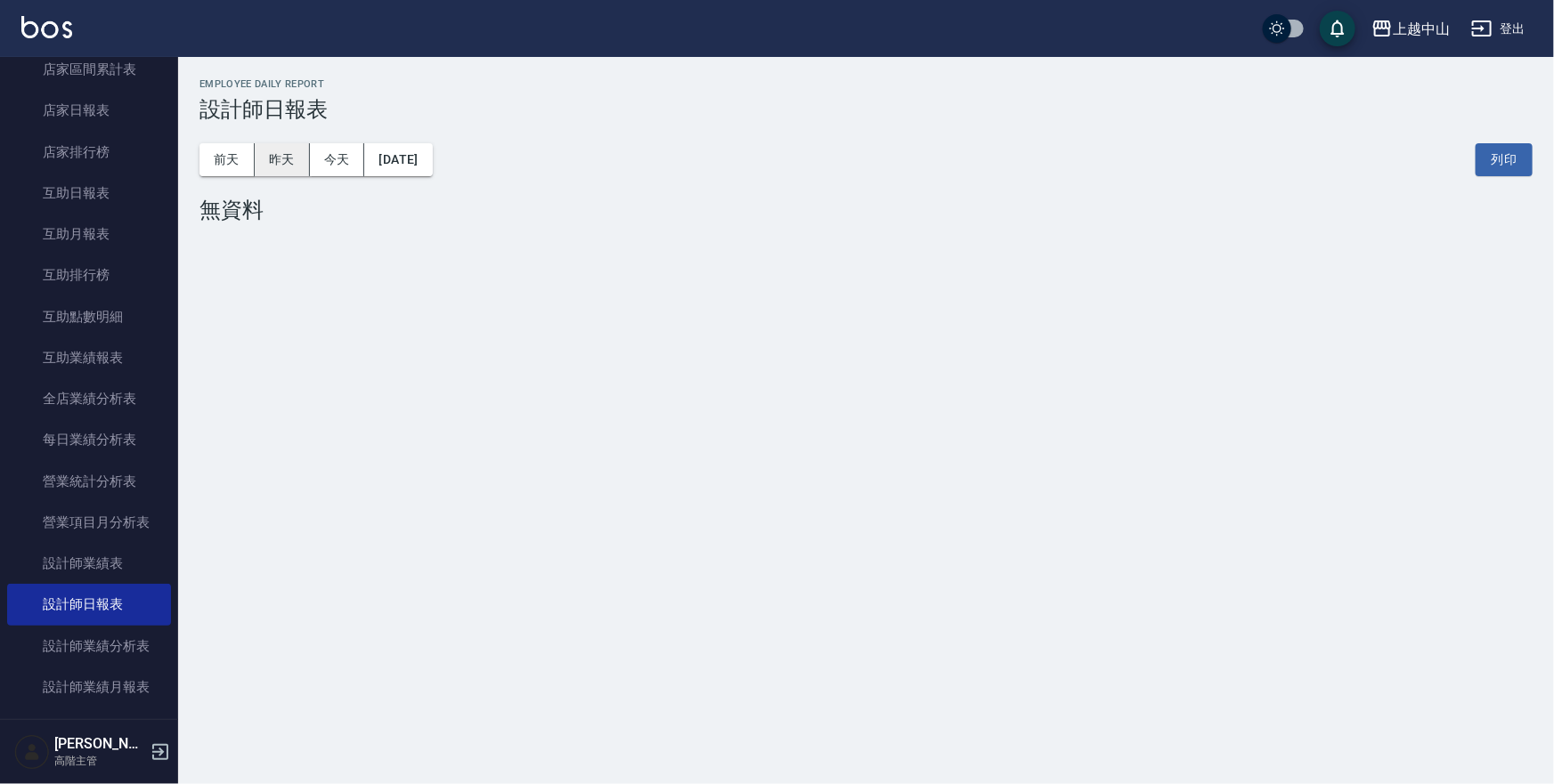
click at [285, 170] on button "昨天" at bounding box center [281, 160] width 55 height 33
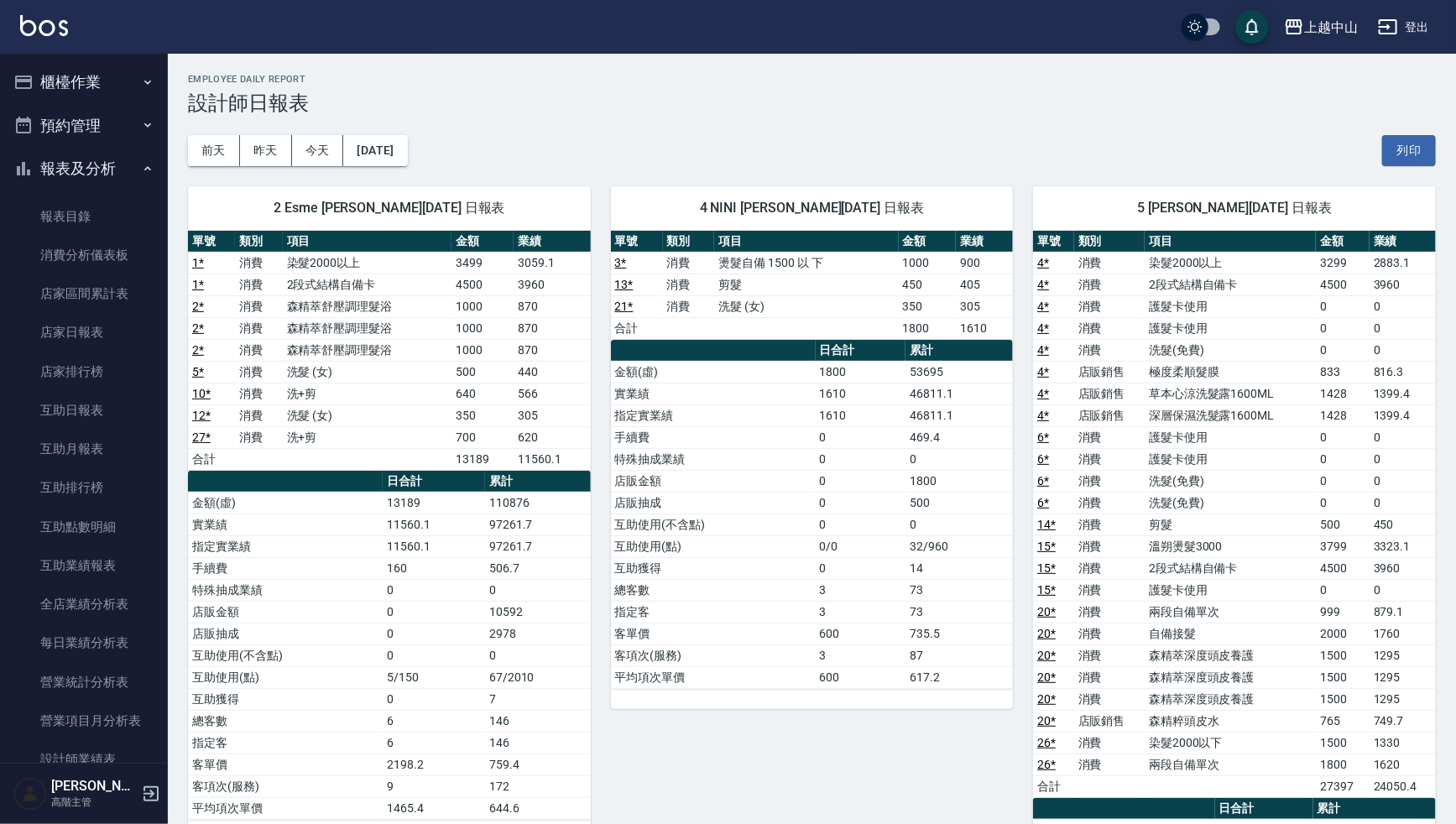
click at [88, 93] on button "櫃檯作業" at bounding box center [84, 83] width 154 height 44
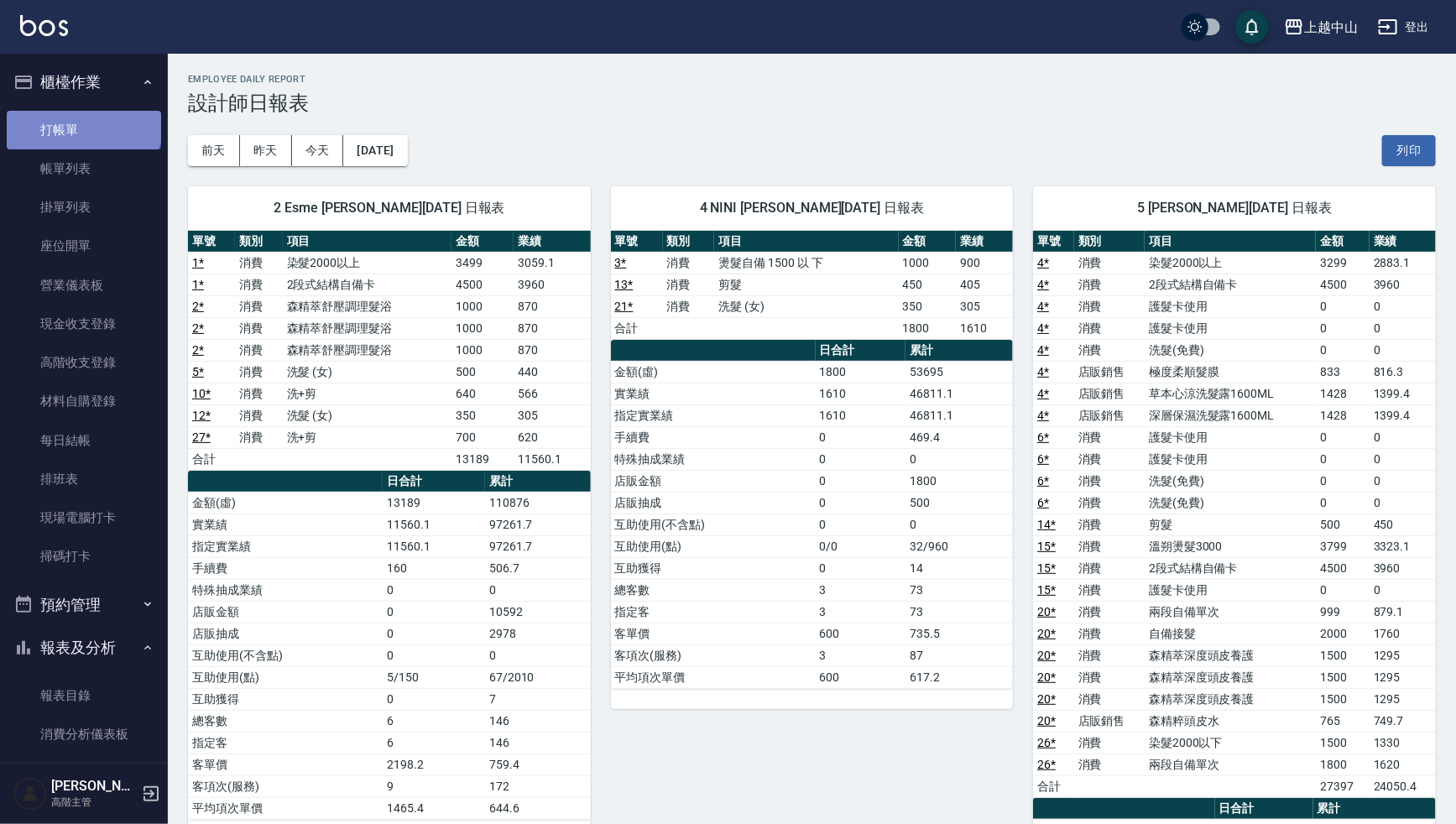
click at [83, 125] on link "打帳單" at bounding box center [84, 130] width 154 height 39
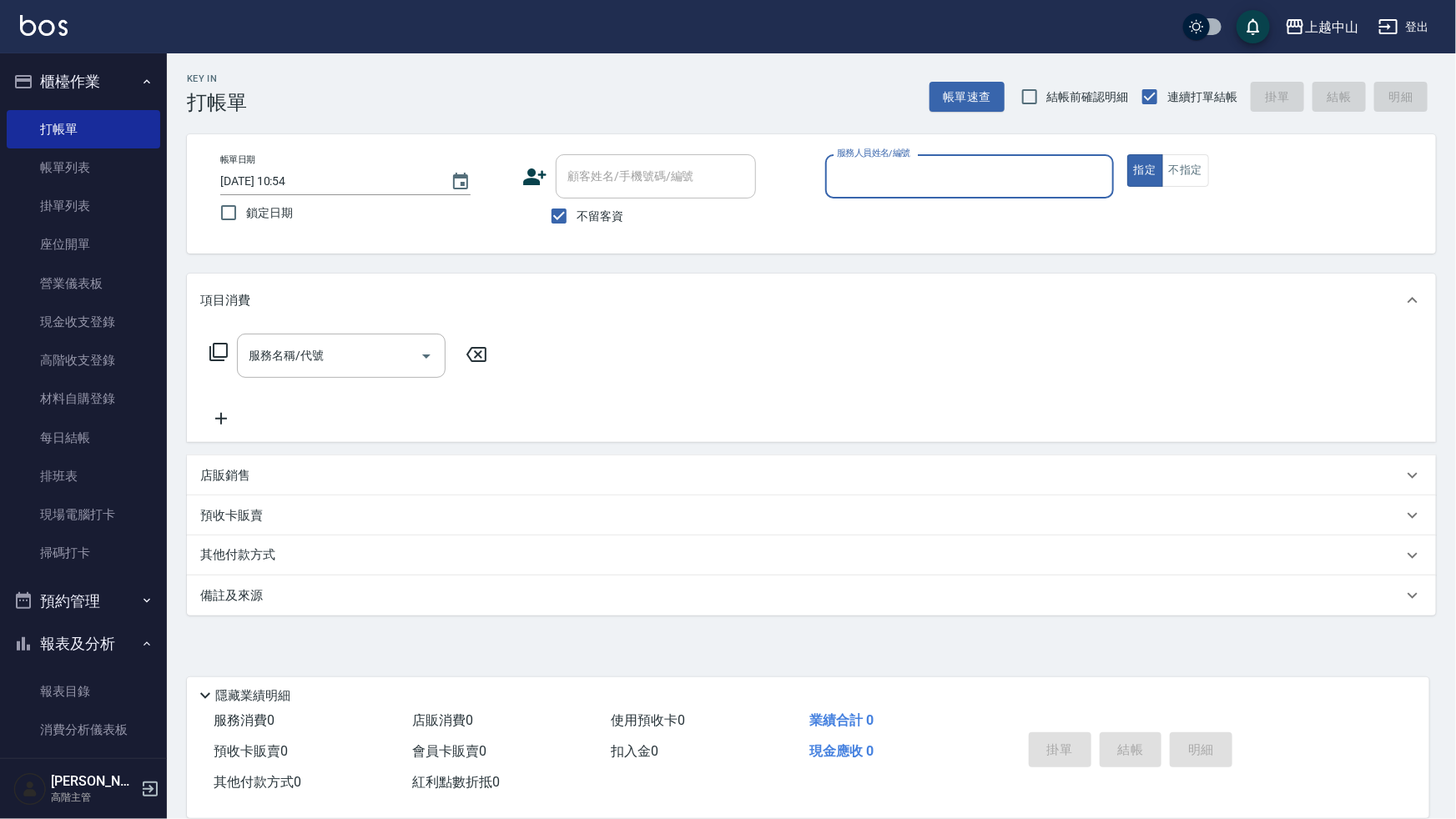
click at [79, 84] on button "櫃檯作業" at bounding box center [83, 82] width 153 height 43
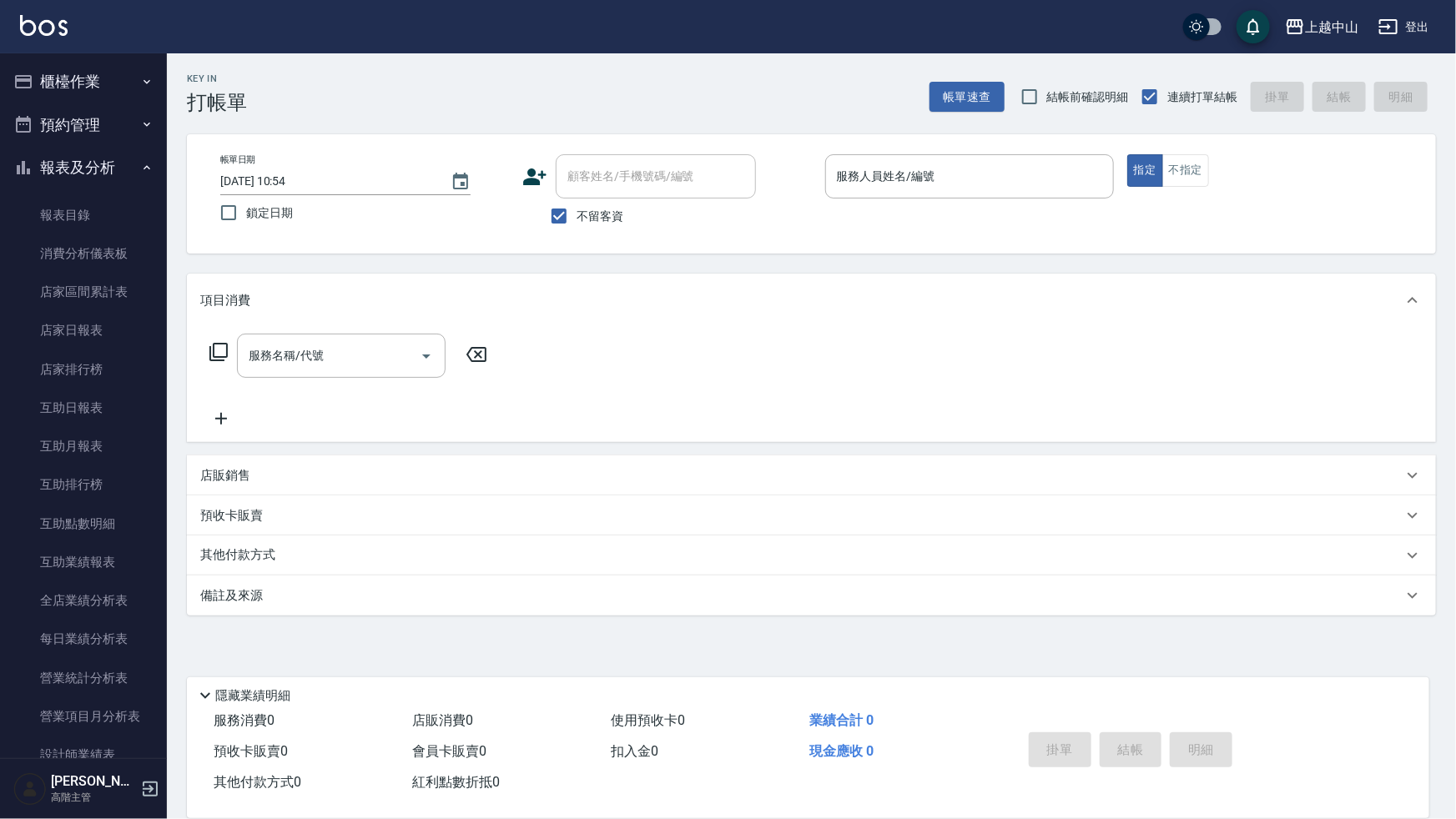
click at [104, 167] on button "報表及分析" at bounding box center [83, 168] width 153 height 43
